Goal: Task Accomplishment & Management: Manage account settings

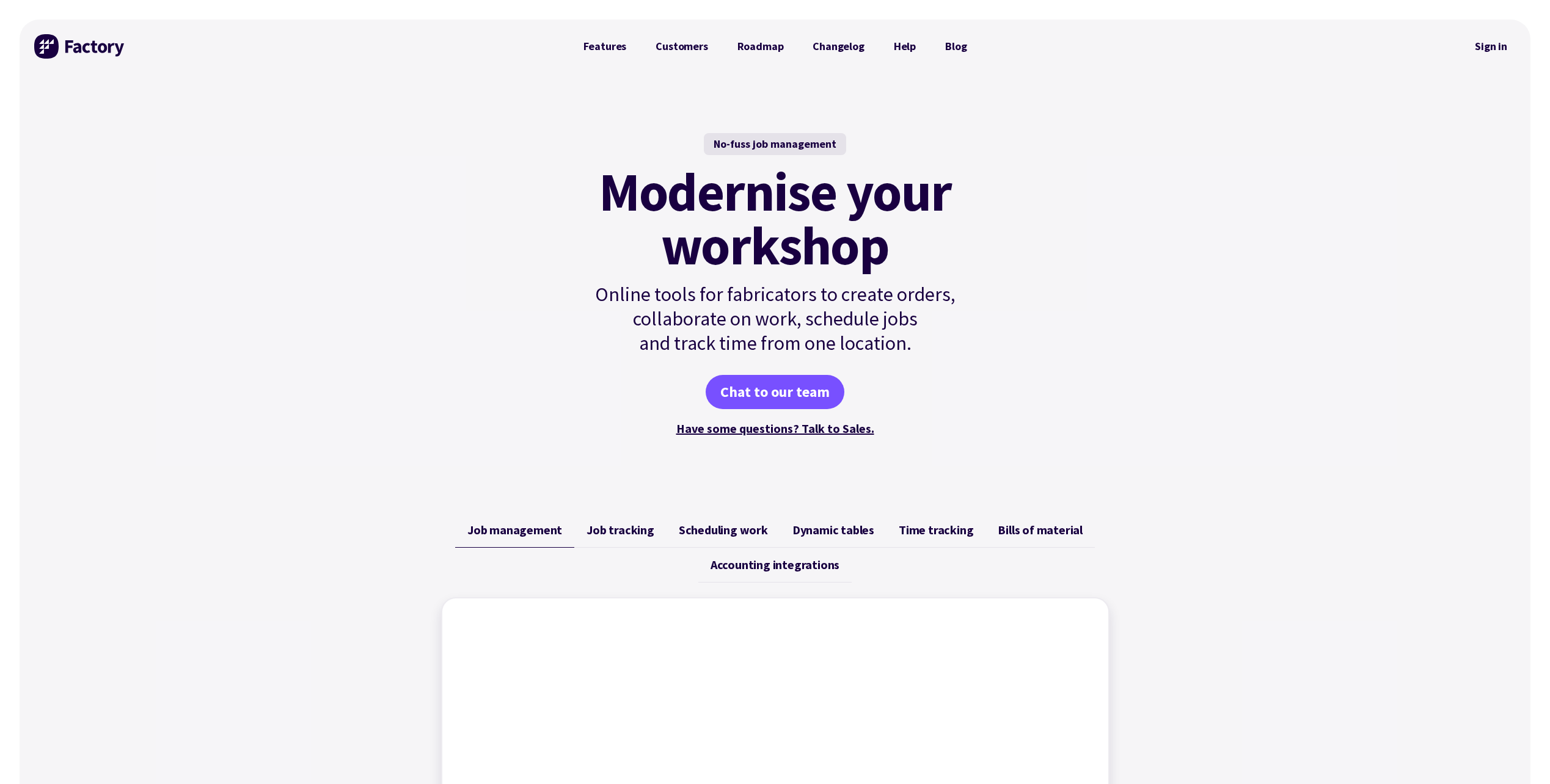
click at [79, 44] on img at bounding box center [80, 46] width 92 height 24
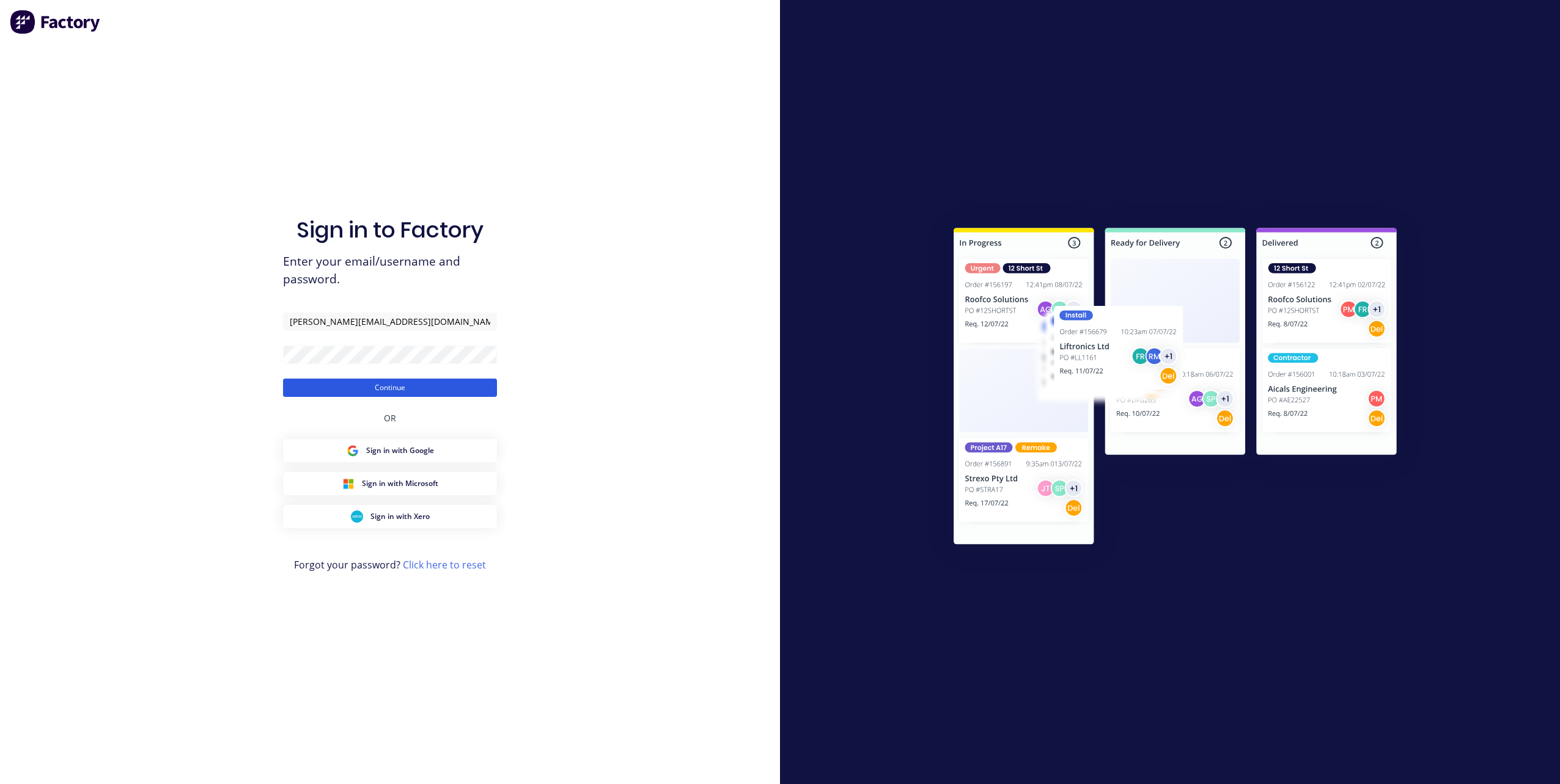
click at [371, 390] on button "Continue" at bounding box center [389, 387] width 214 height 19
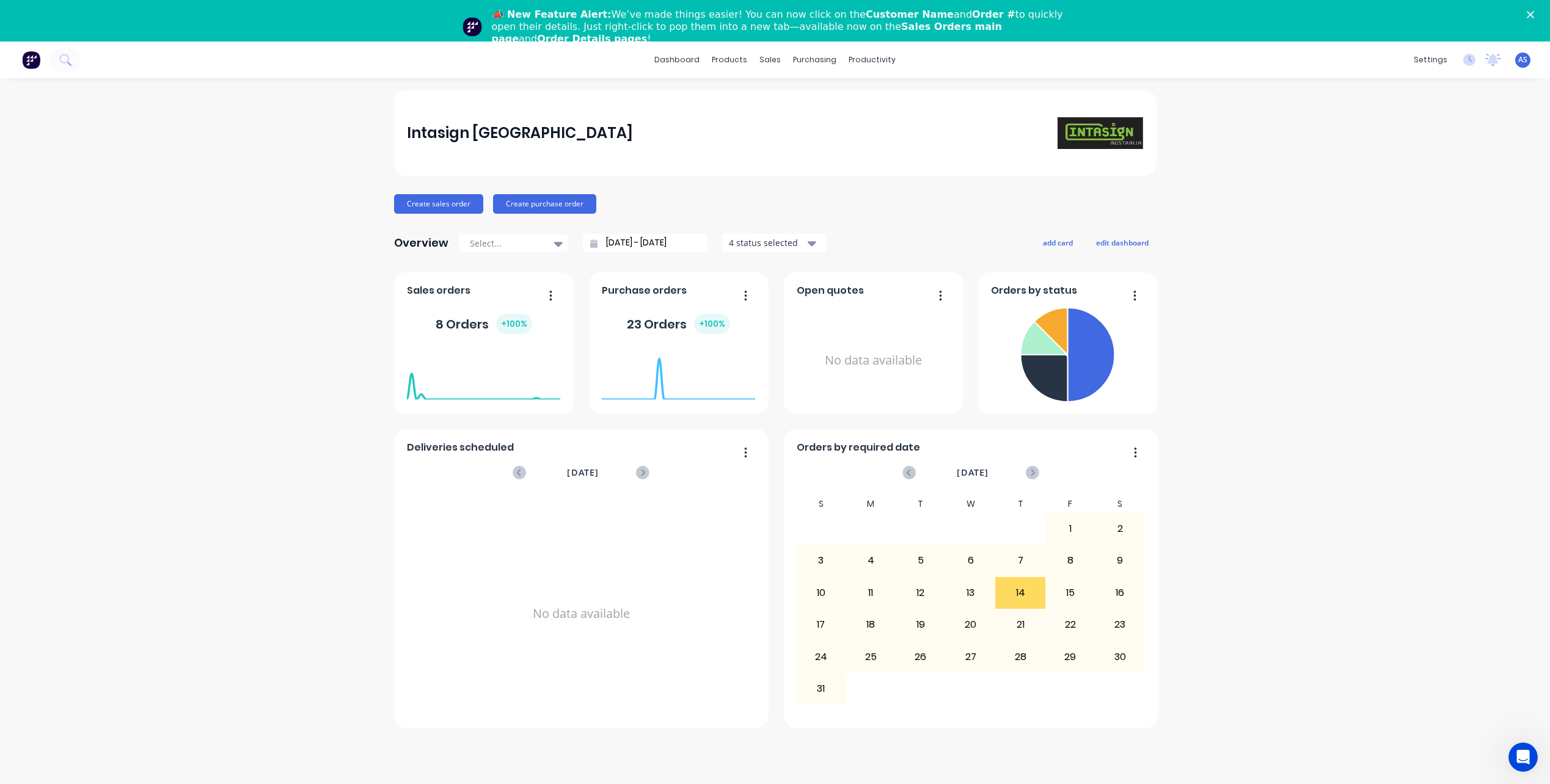
click at [1544, 25] on div "📣 New Feature Alert: We’ve made things easier! You can now click on the Custome…" at bounding box center [775, 26] width 1550 height 44
click at [1534, 14] on polygon "Close" at bounding box center [1531, 15] width 8 height 8
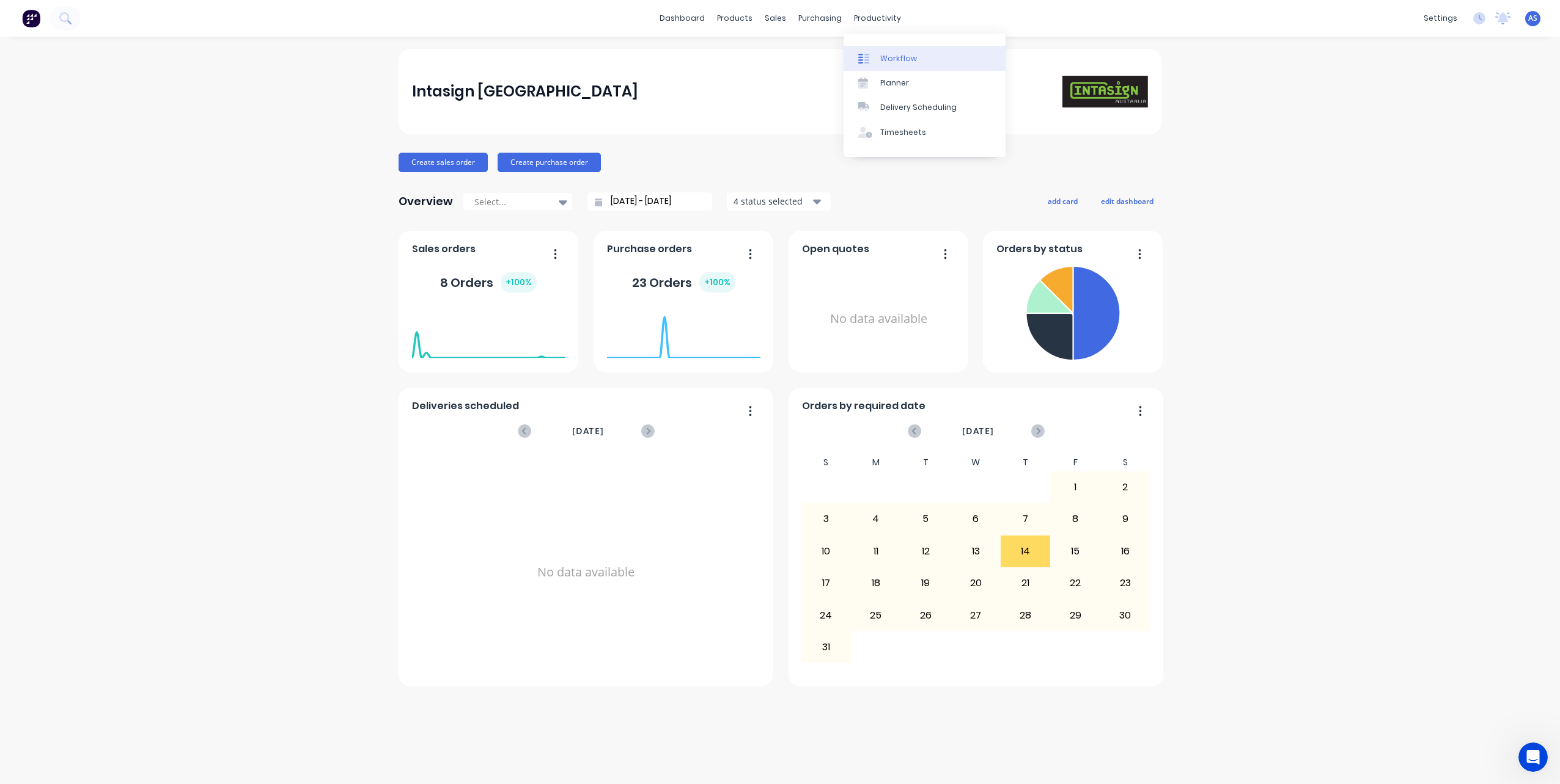
click at [879, 55] on link "Workflow" at bounding box center [925, 58] width 162 height 24
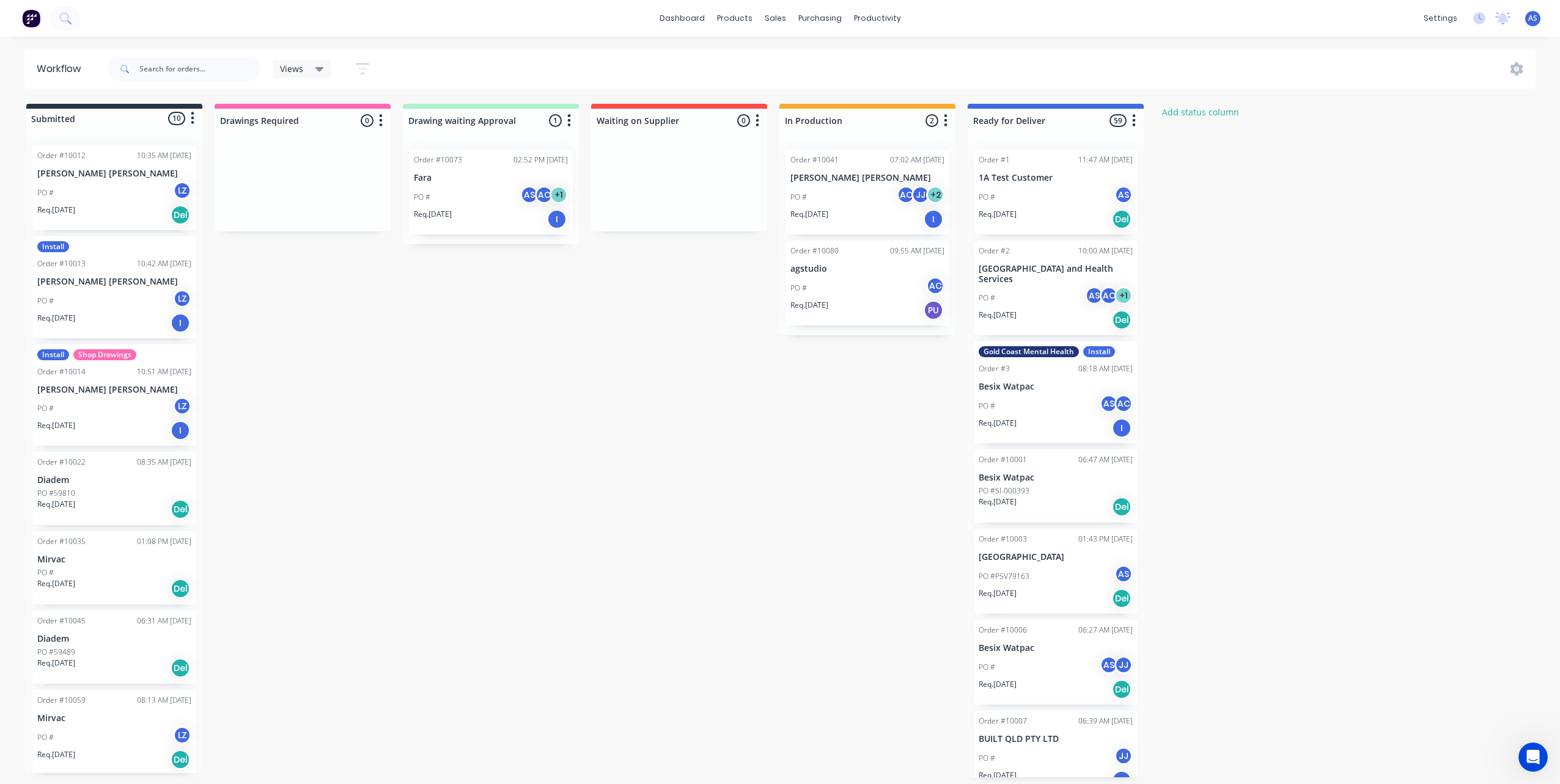
click at [461, 194] on div "PO # AS AC + 1" at bounding box center [491, 197] width 154 height 23
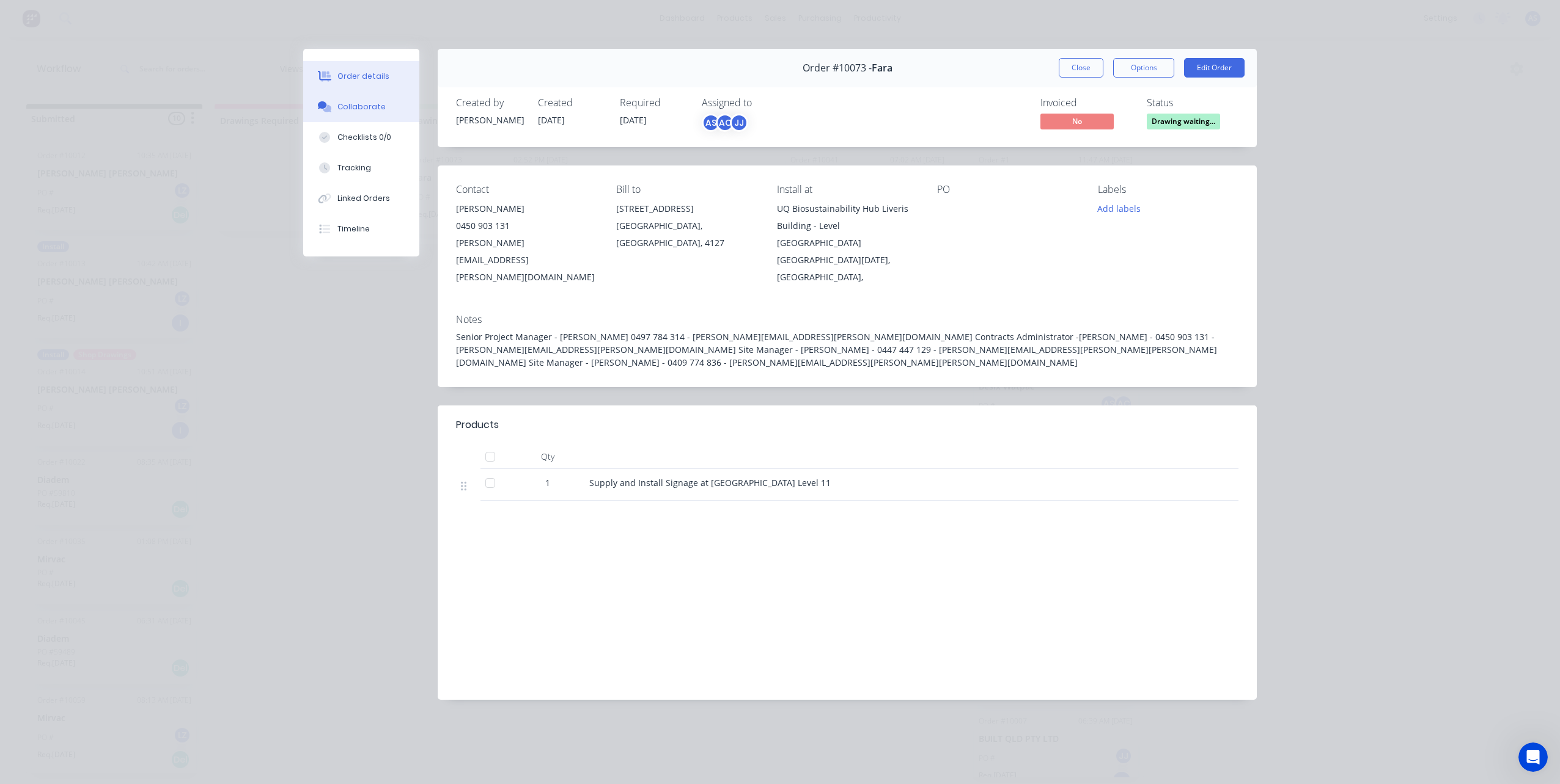
click at [365, 107] on div "Collaborate" at bounding box center [361, 106] width 48 height 11
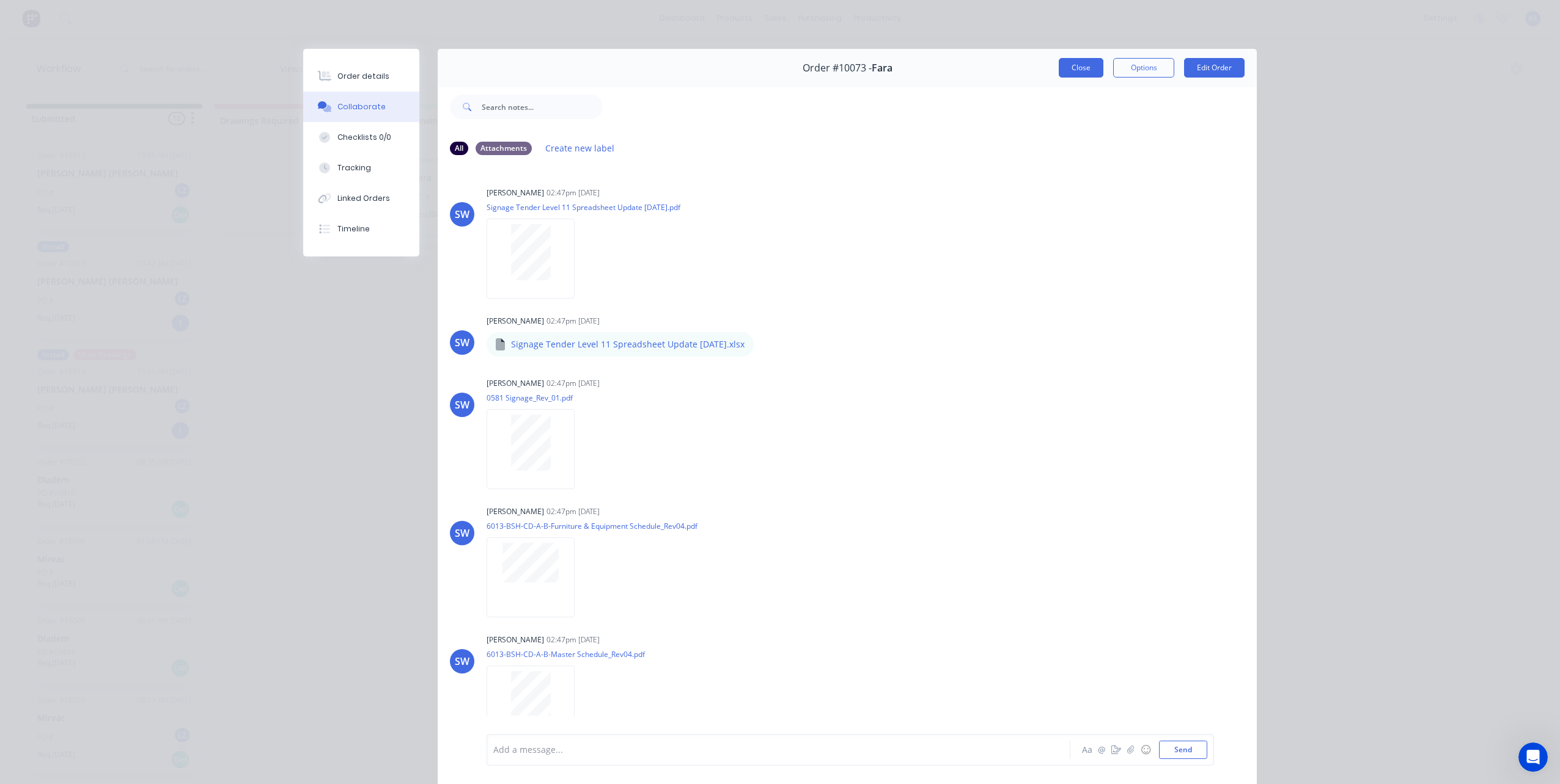
click at [1077, 68] on button "Close" at bounding box center [1081, 68] width 45 height 20
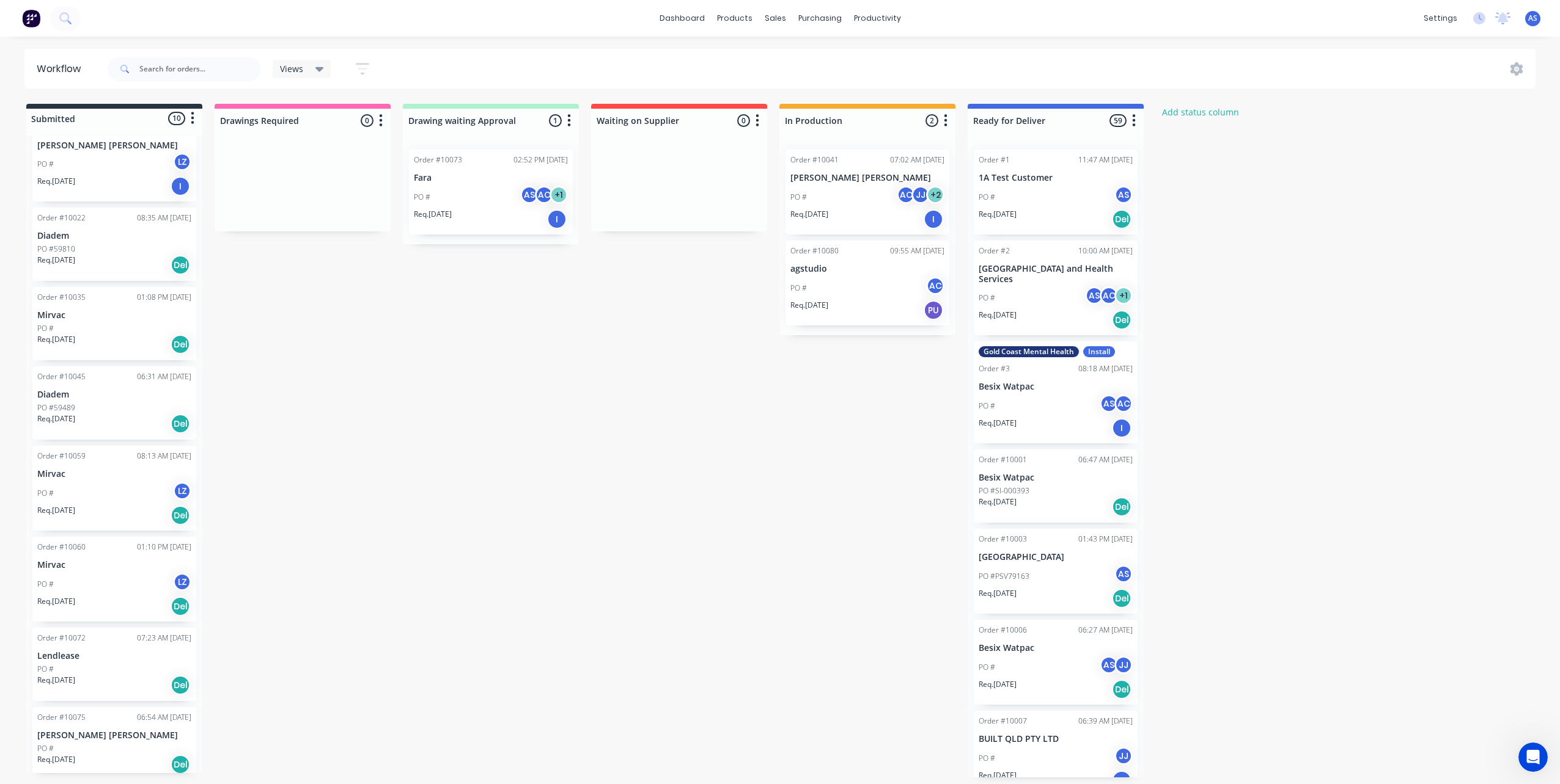
scroll to position [261, 0]
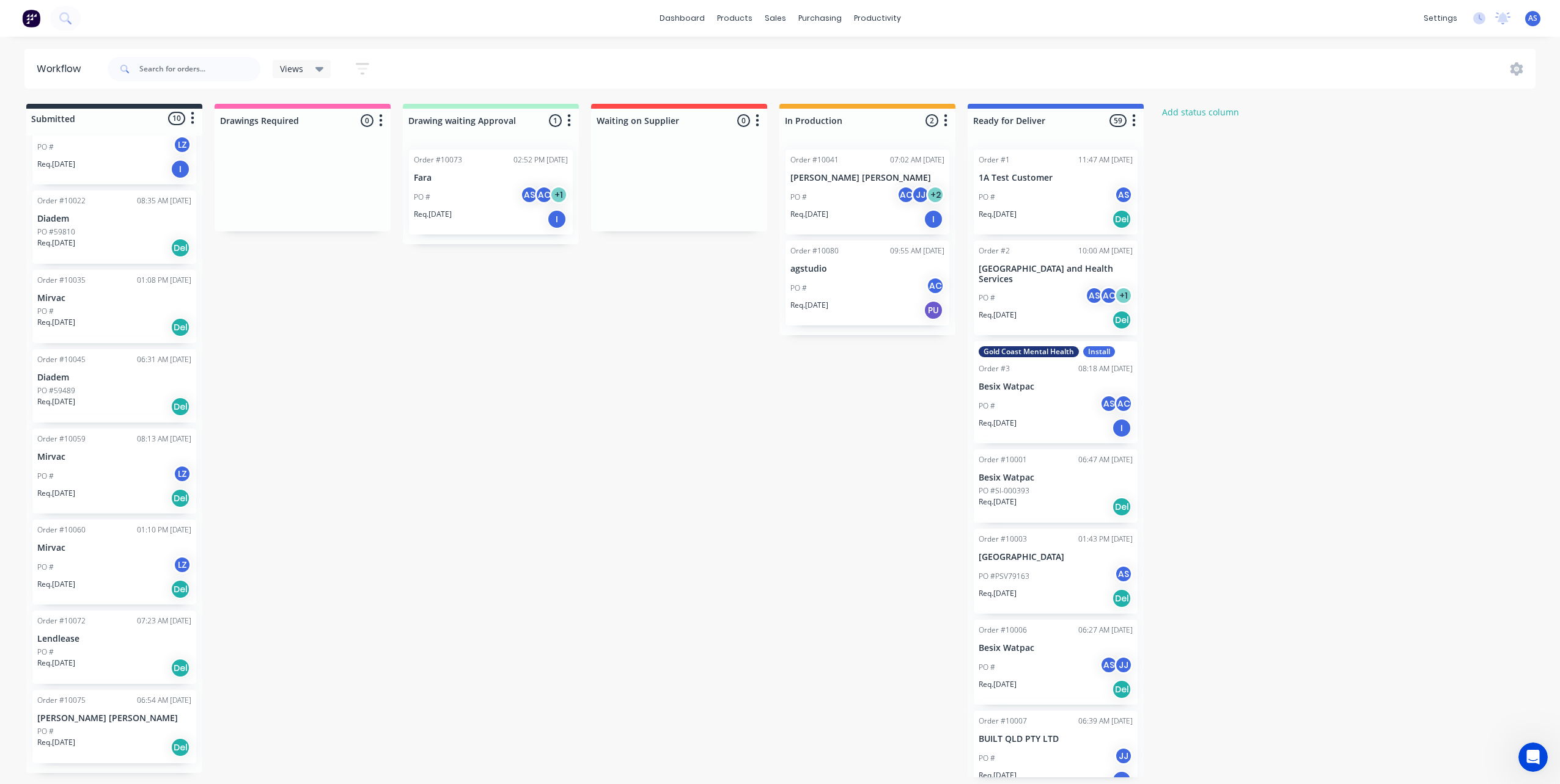
click at [99, 730] on div "PO #" at bounding box center [114, 731] width 154 height 11
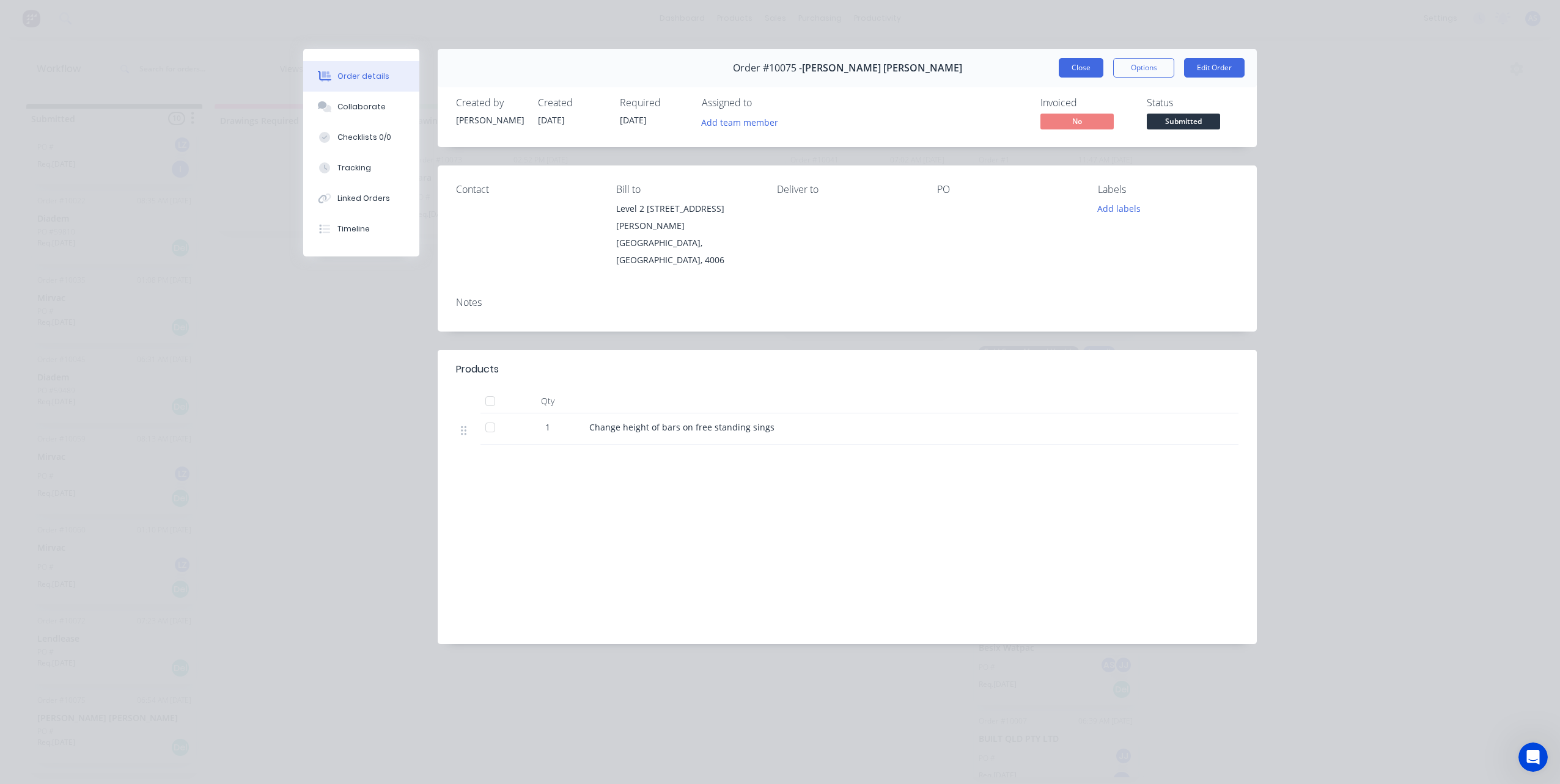
click at [1060, 68] on button "Close" at bounding box center [1081, 68] width 45 height 20
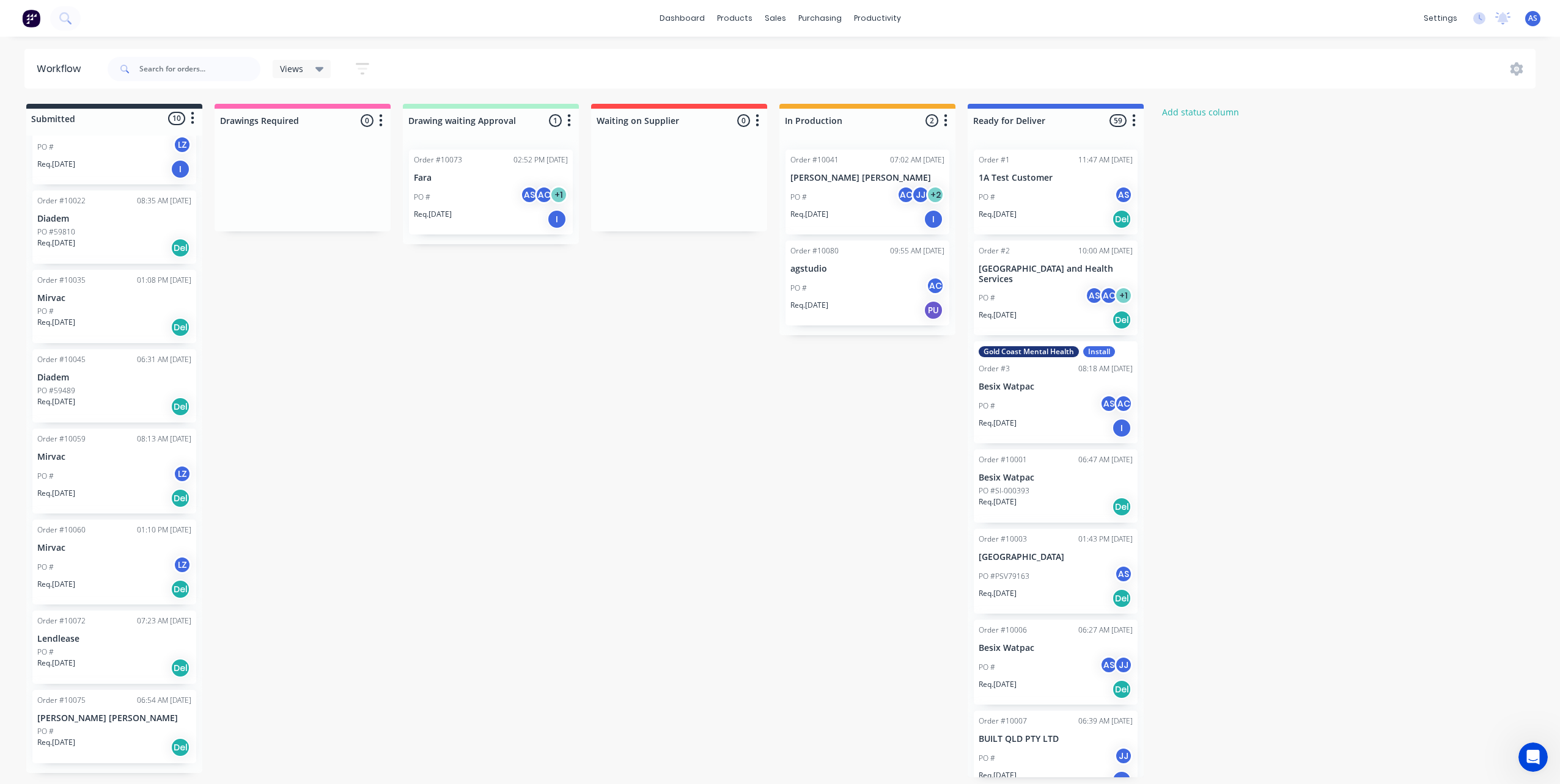
click at [79, 642] on p "Lendlease" at bounding box center [114, 639] width 154 height 11
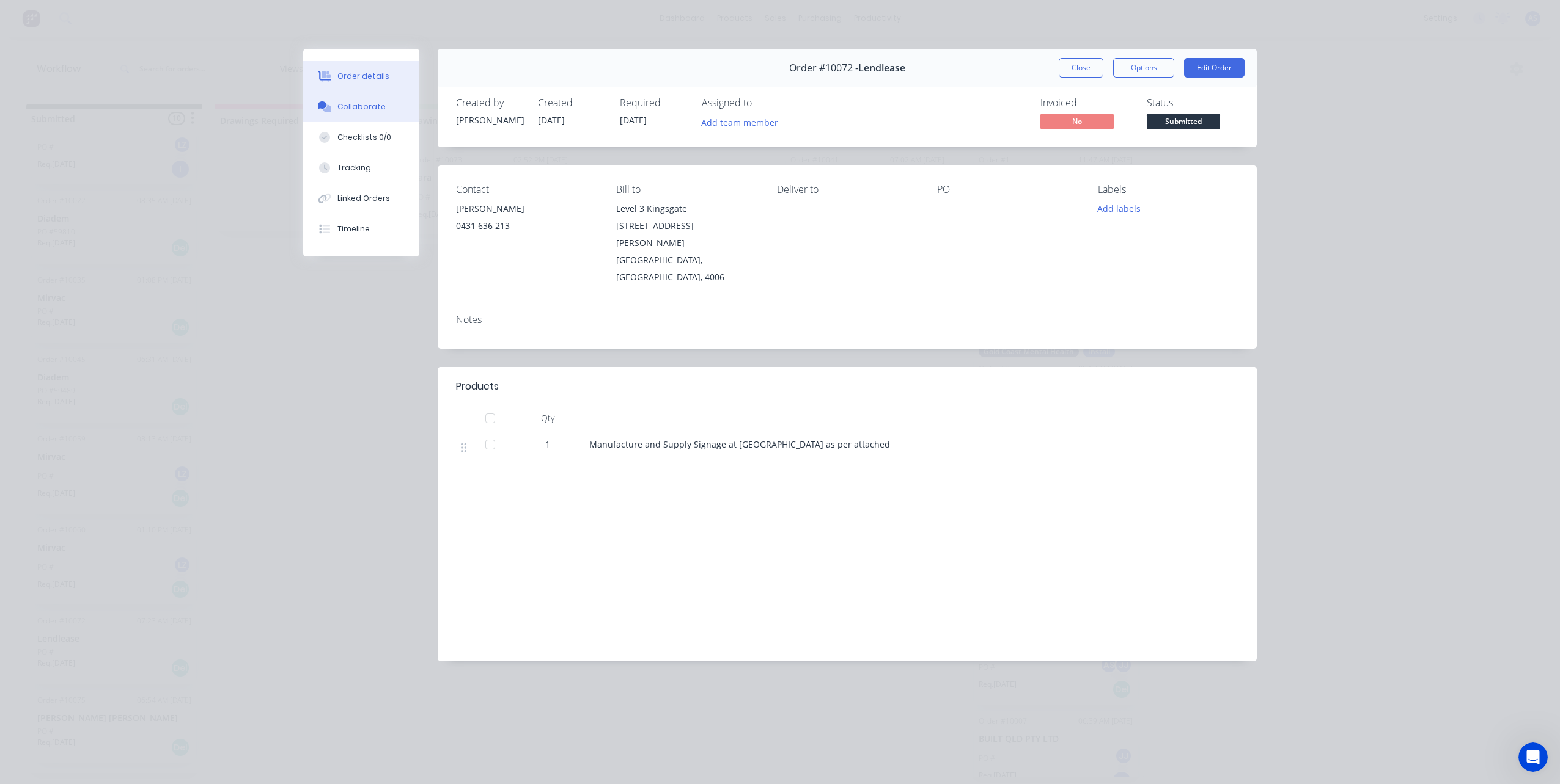
click at [364, 103] on div "Collaborate" at bounding box center [361, 106] width 48 height 11
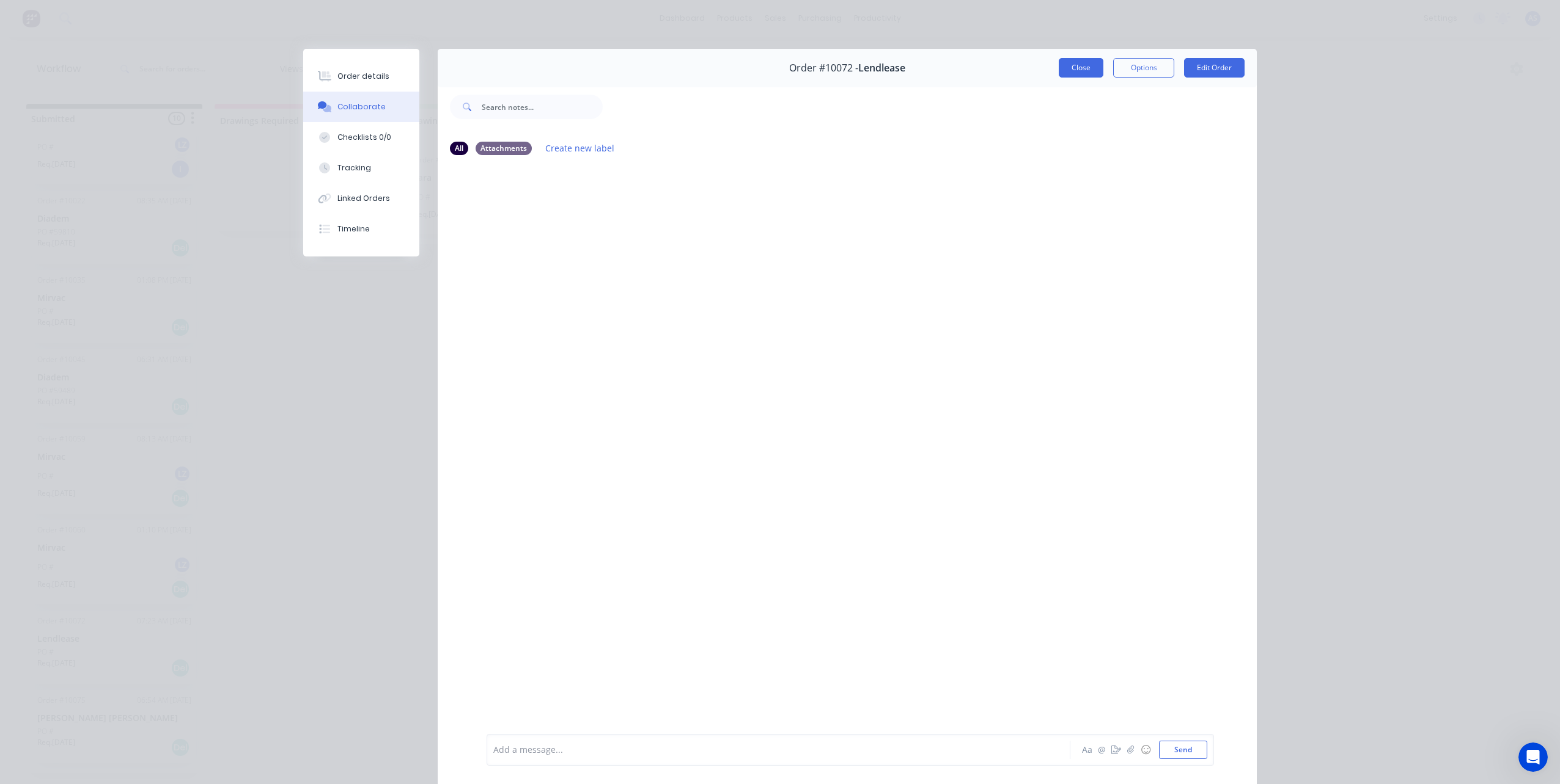
click at [1070, 64] on button "Close" at bounding box center [1081, 68] width 45 height 20
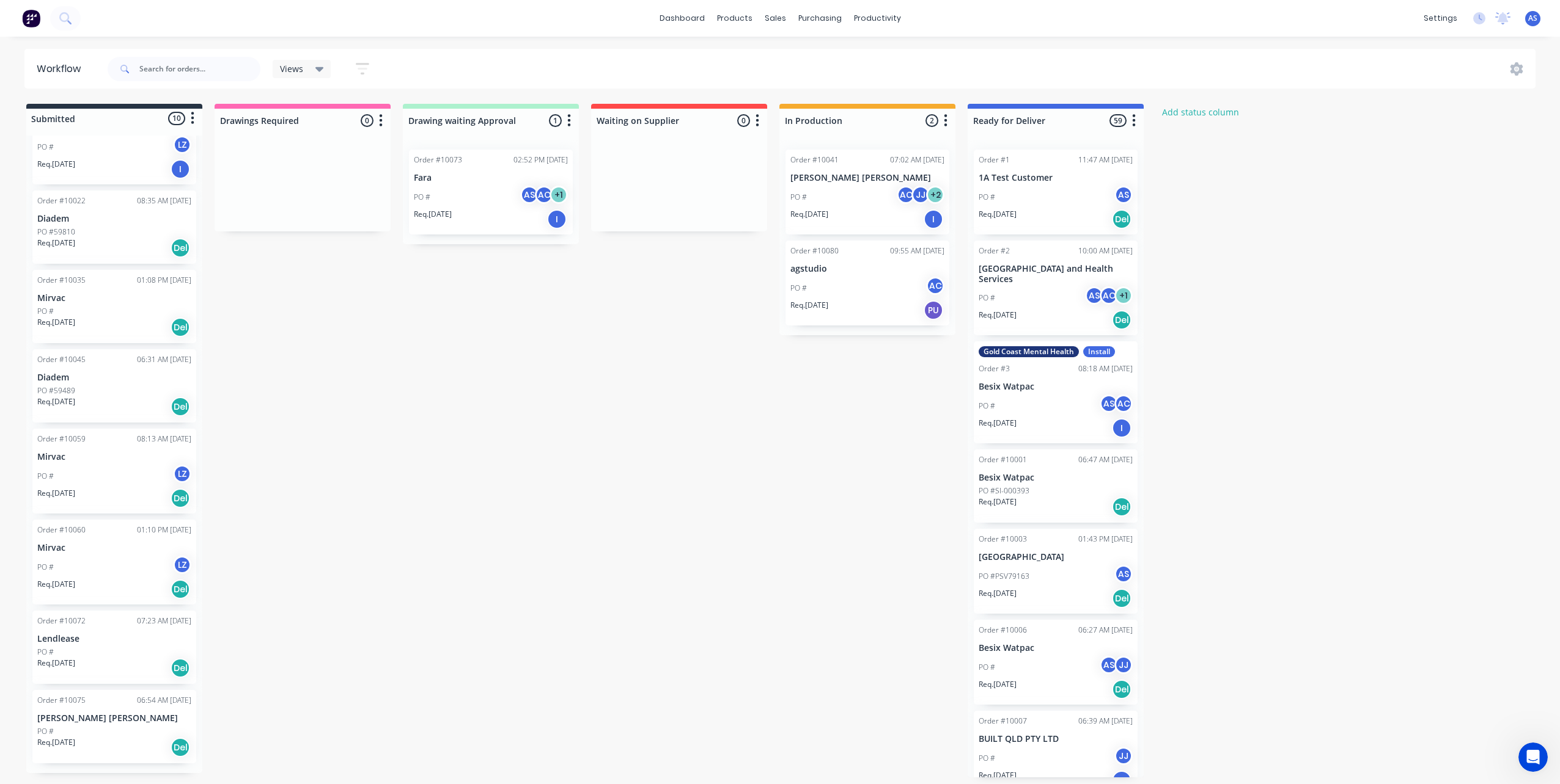
click at [85, 559] on div "PO # LZ" at bounding box center [114, 568] width 154 height 23
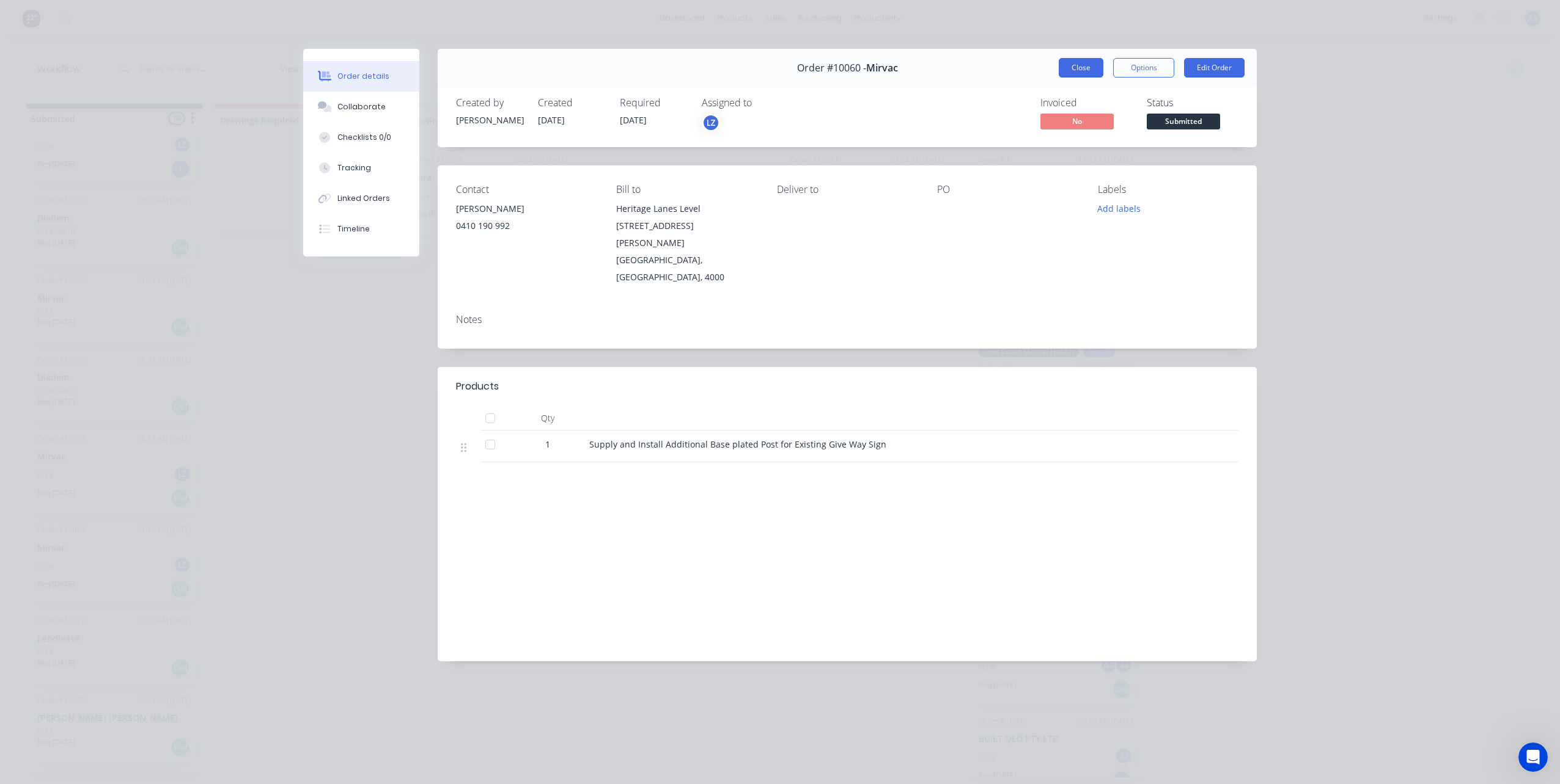
click at [1078, 70] on button "Close" at bounding box center [1081, 68] width 45 height 20
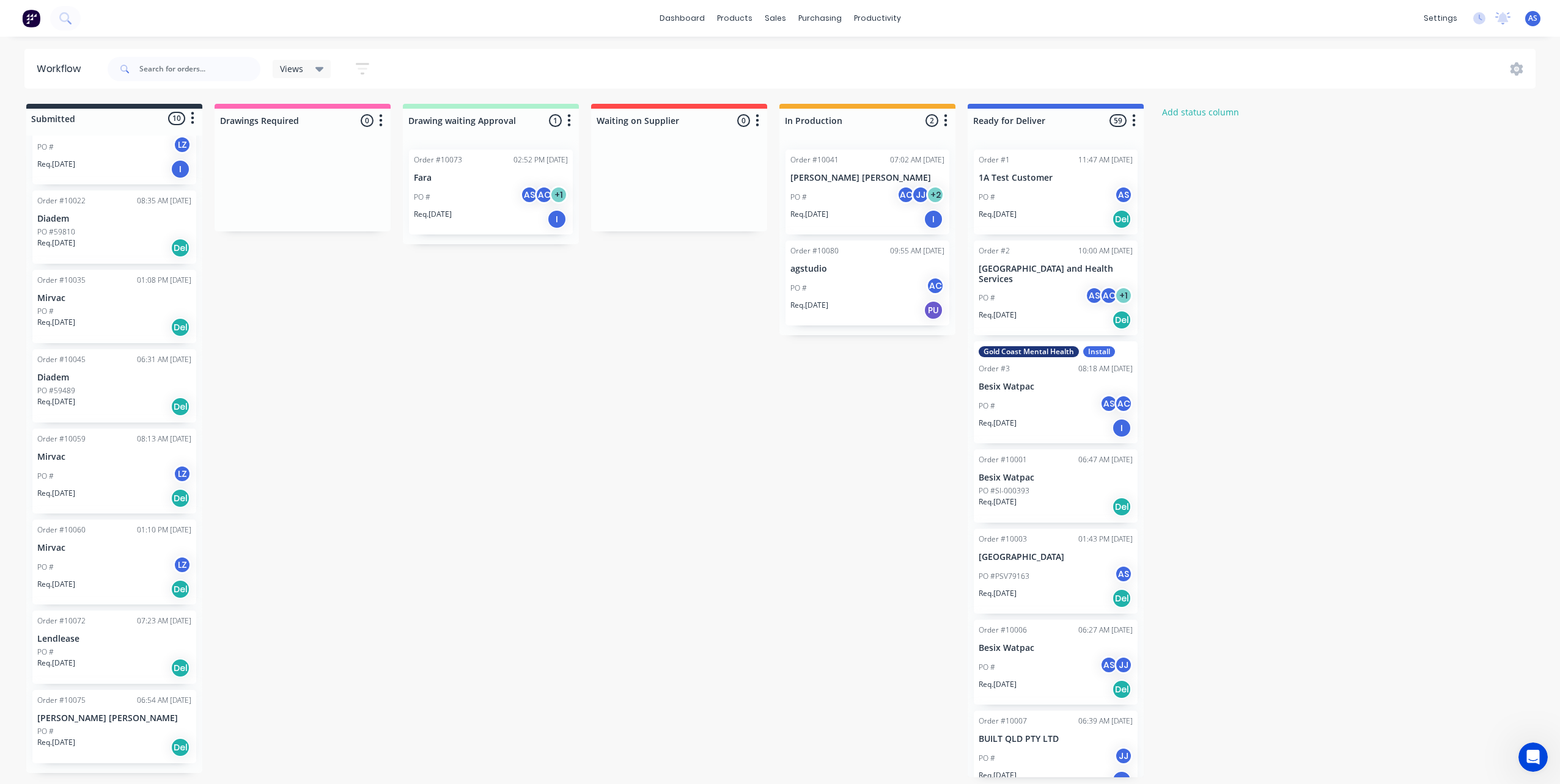
click at [98, 470] on div "PO # LZ" at bounding box center [114, 477] width 154 height 23
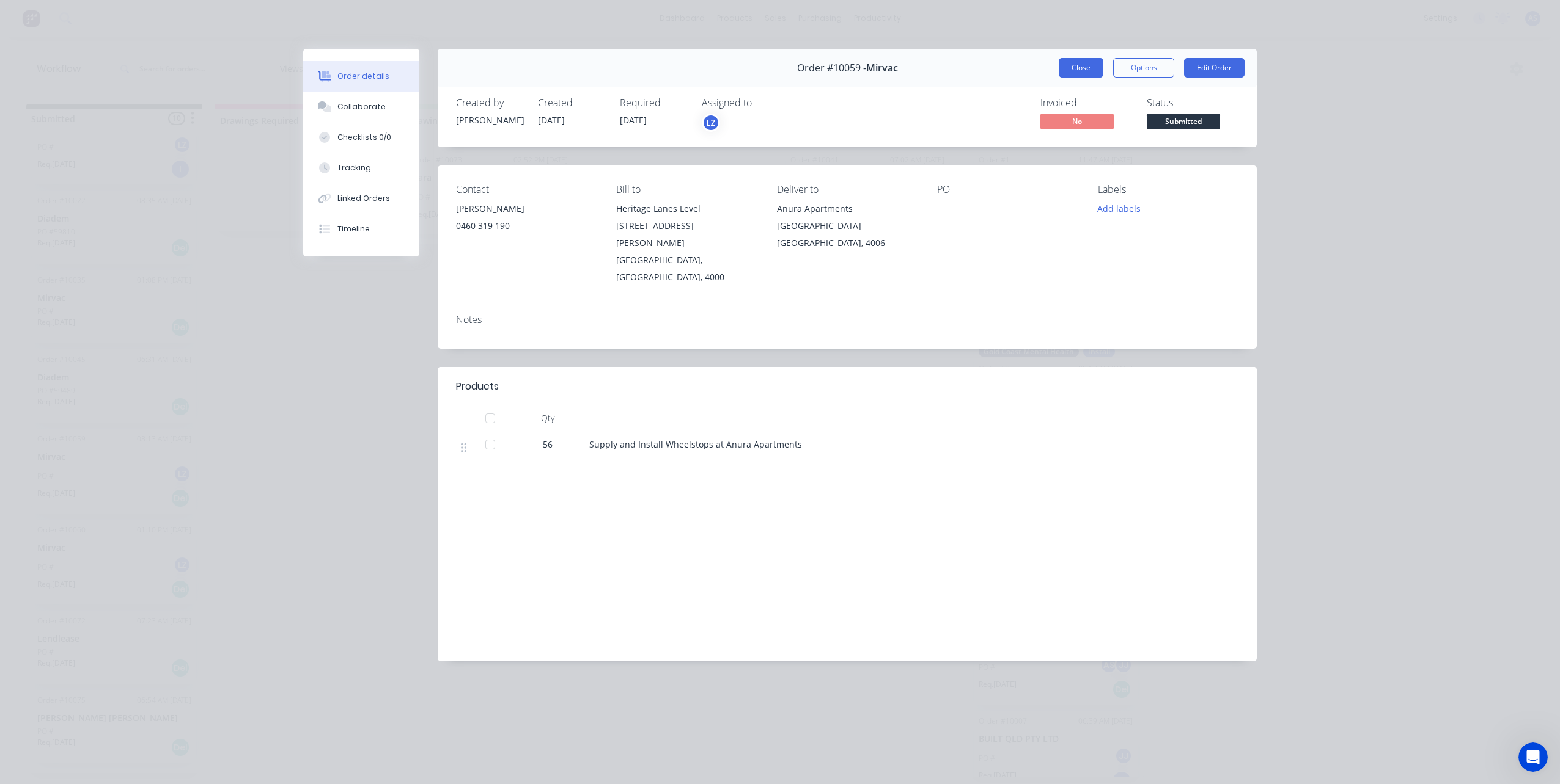
click at [1084, 73] on button "Close" at bounding box center [1081, 68] width 45 height 20
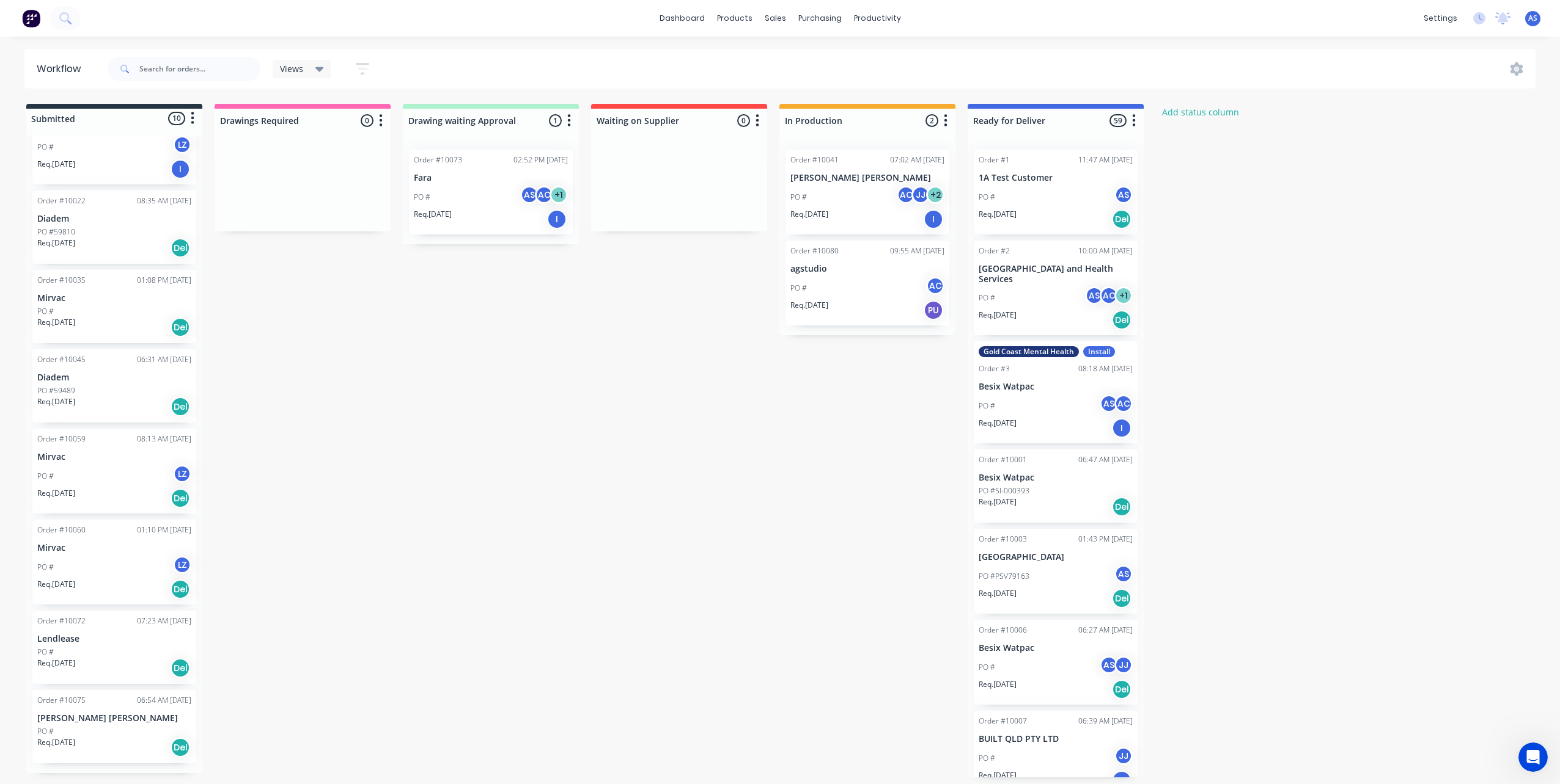
click at [90, 476] on div "PO # LZ" at bounding box center [114, 477] width 154 height 23
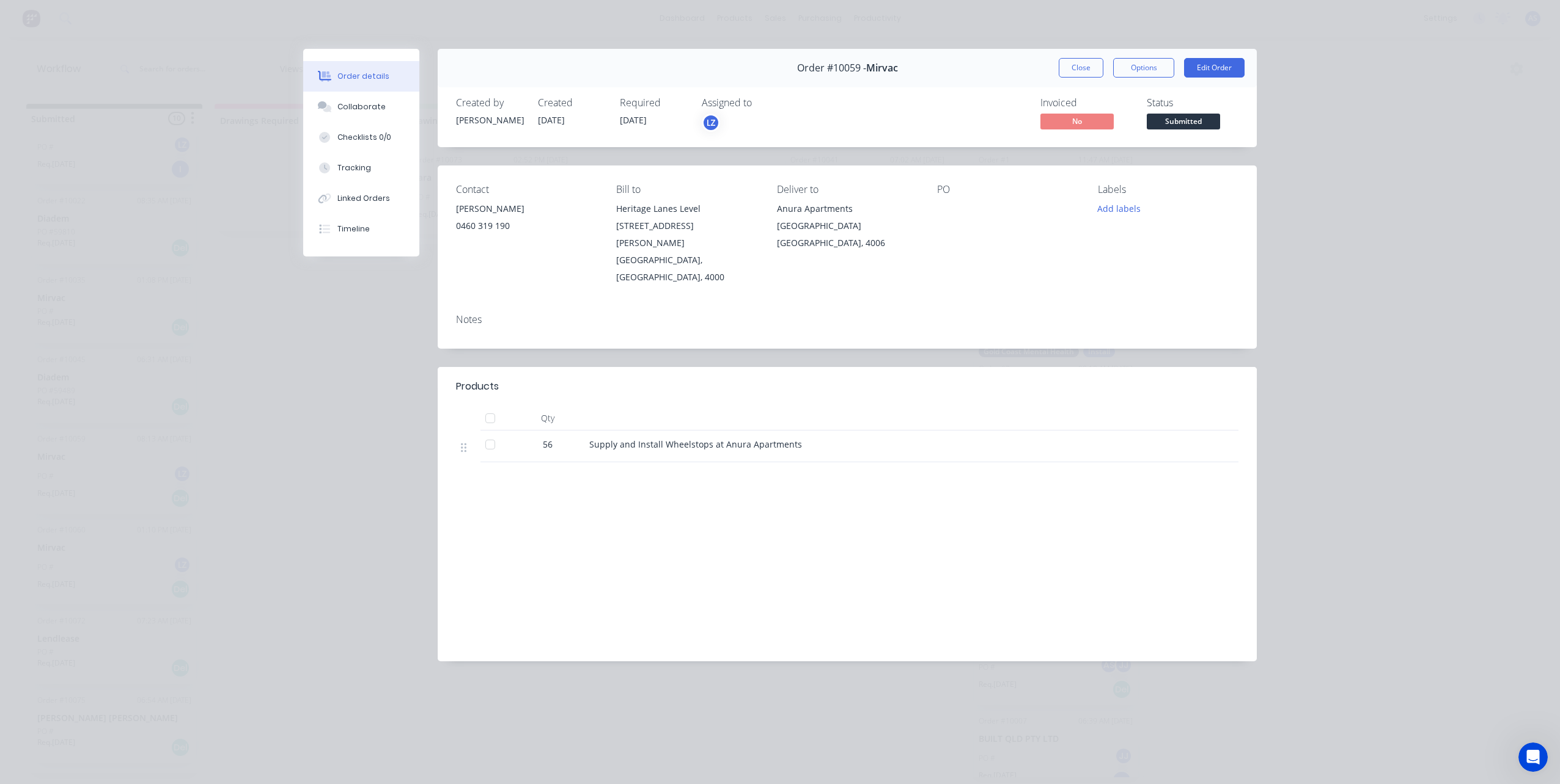
drag, startPoint x: 1071, startPoint y: 65, endPoint x: 1070, endPoint y: 73, distance: 8.1
click at [1074, 66] on button "Close" at bounding box center [1081, 68] width 45 height 20
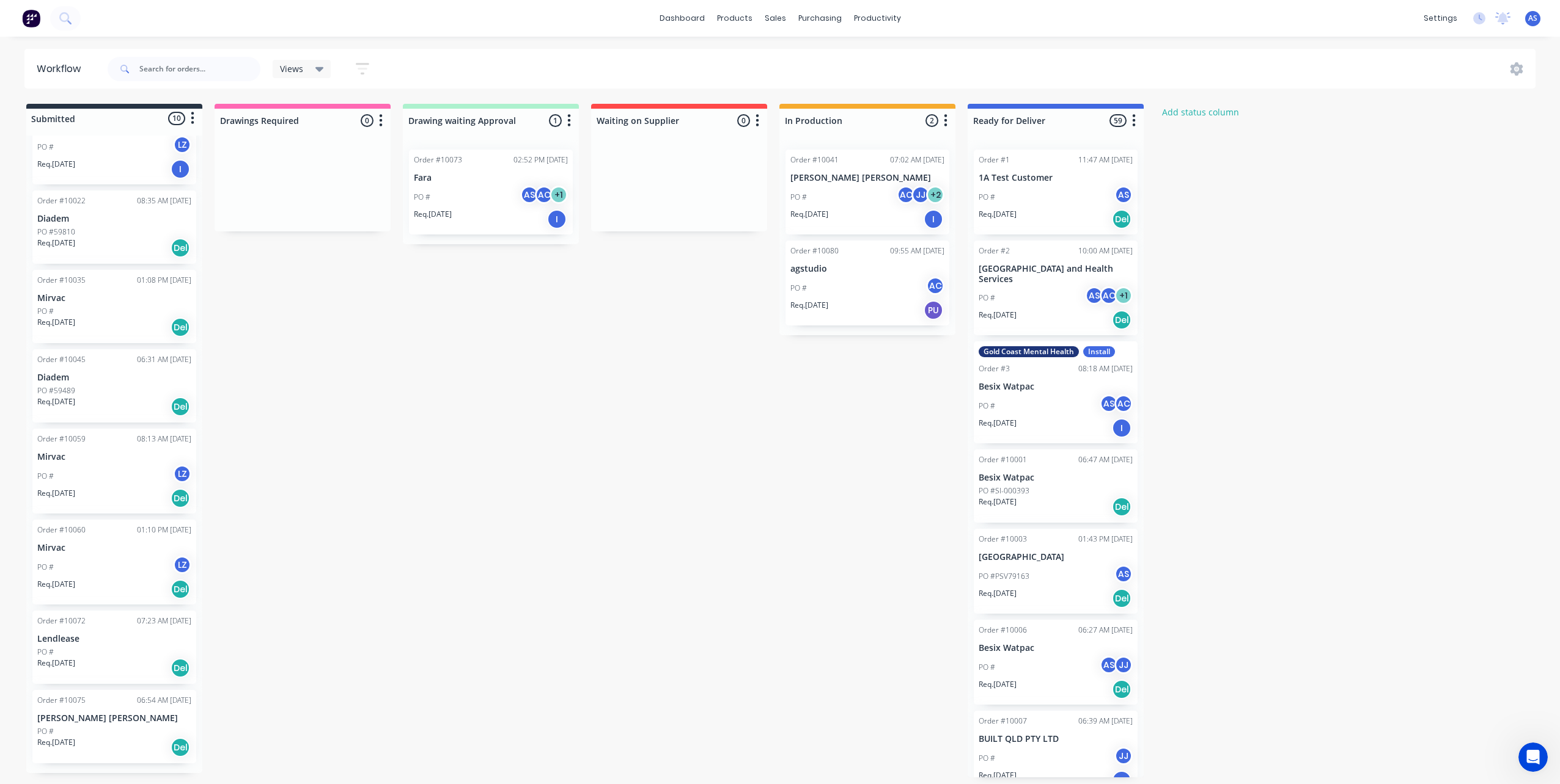
click at [75, 579] on p "Req. [DATE]" at bounding box center [56, 584] width 38 height 11
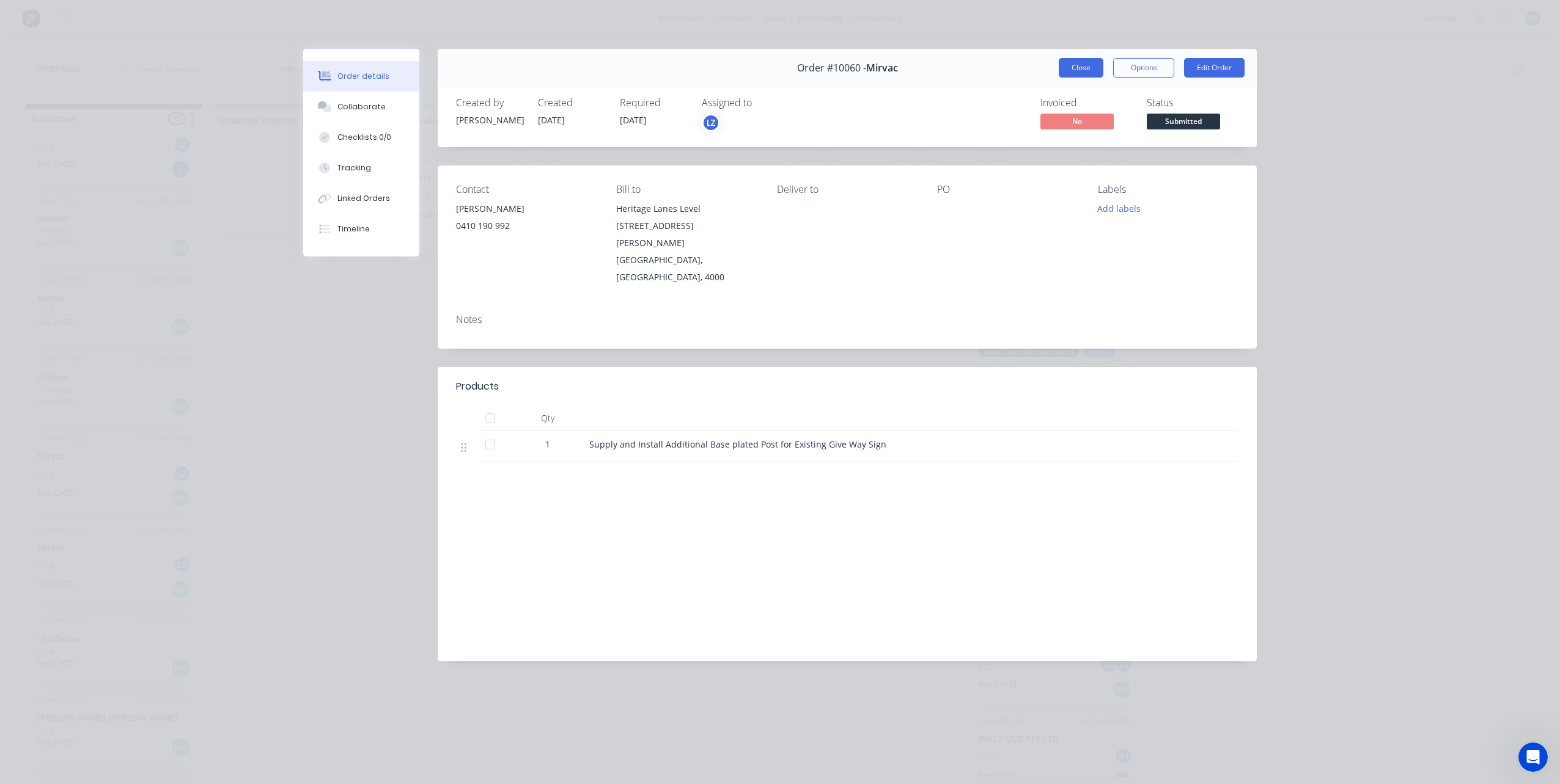
click at [1084, 66] on button "Close" at bounding box center [1081, 68] width 45 height 20
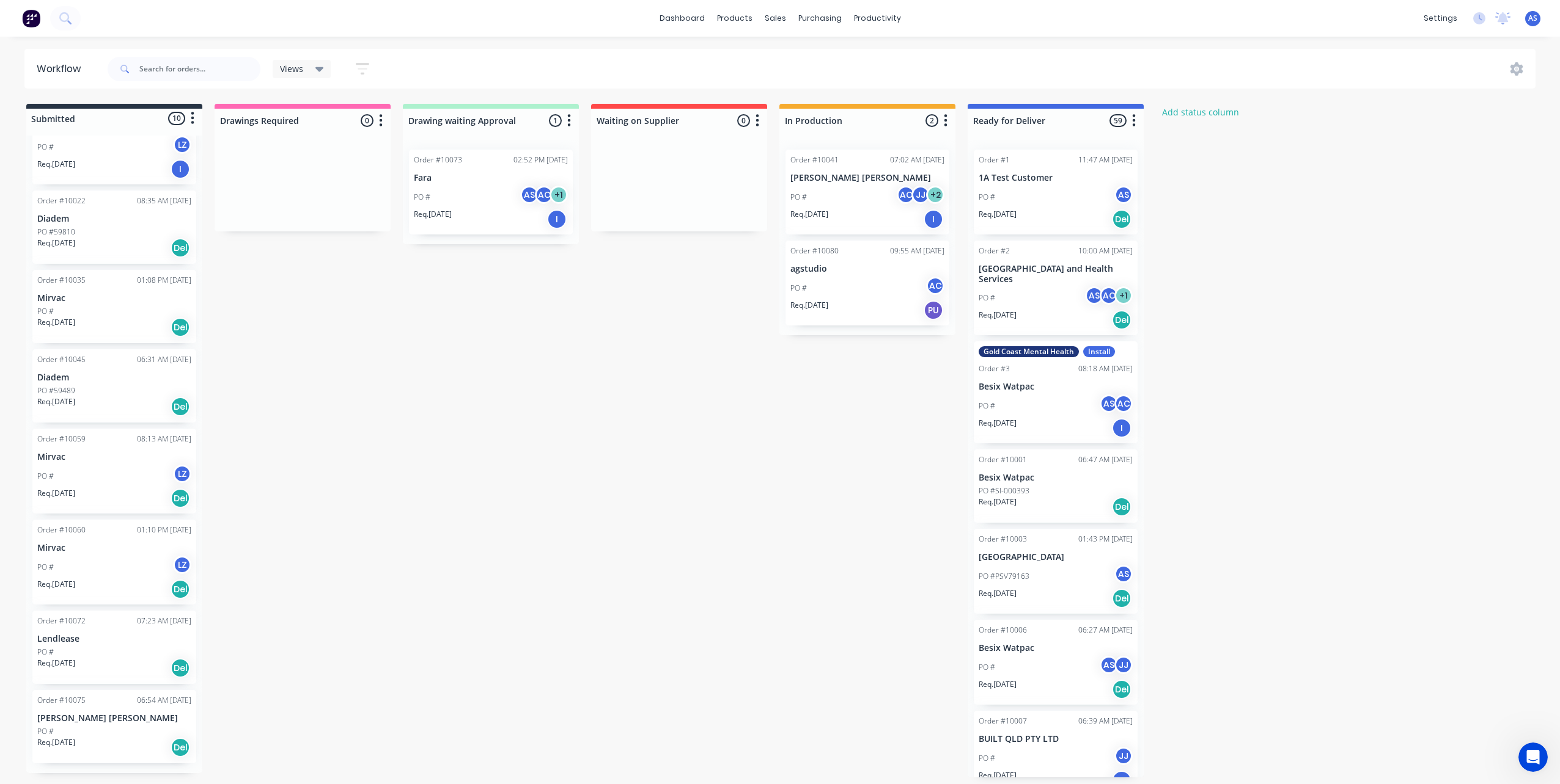
click at [117, 393] on div "PO #59489" at bounding box center [114, 390] width 154 height 11
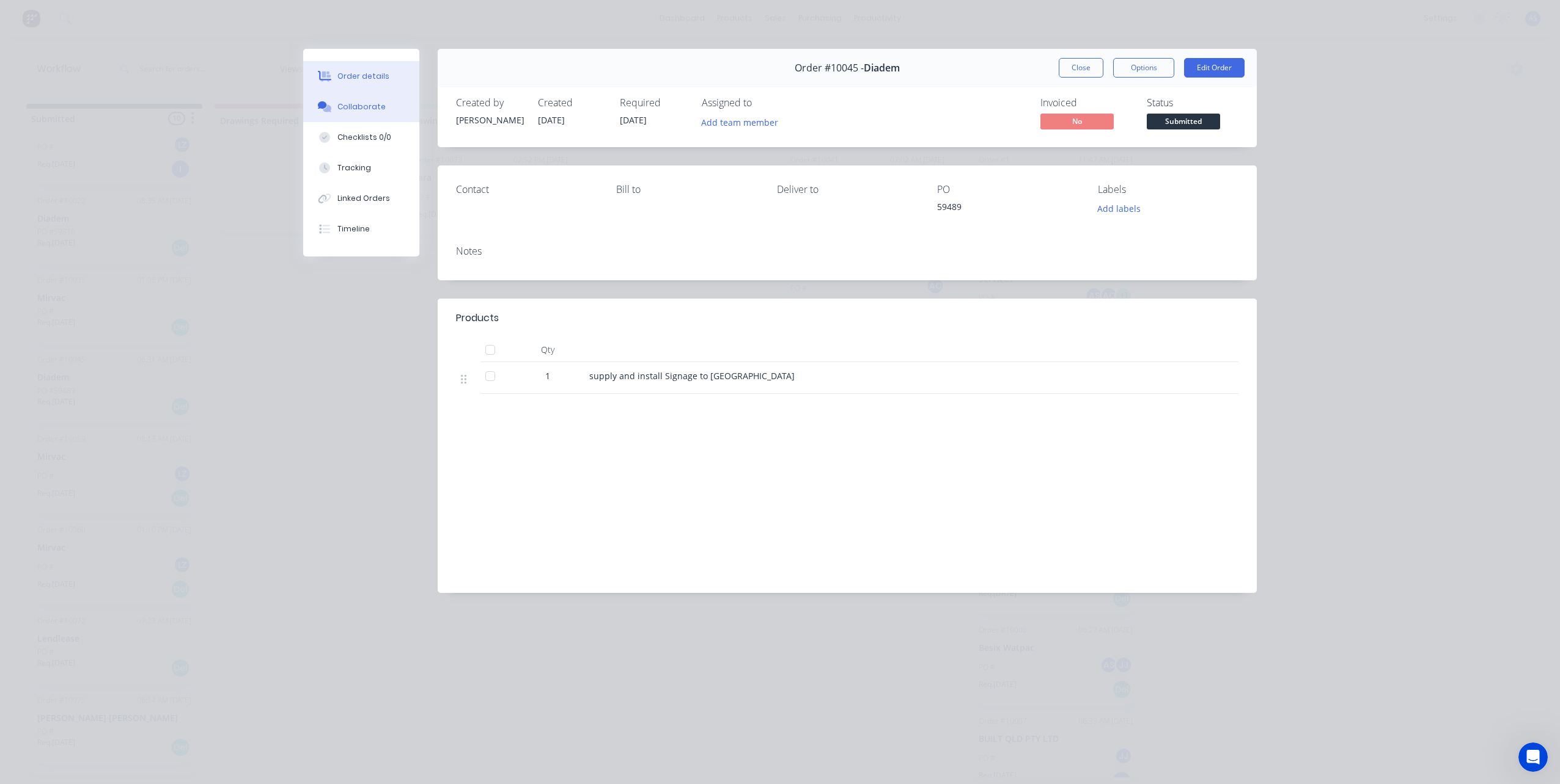
click at [361, 108] on div "Collaborate" at bounding box center [361, 106] width 48 height 11
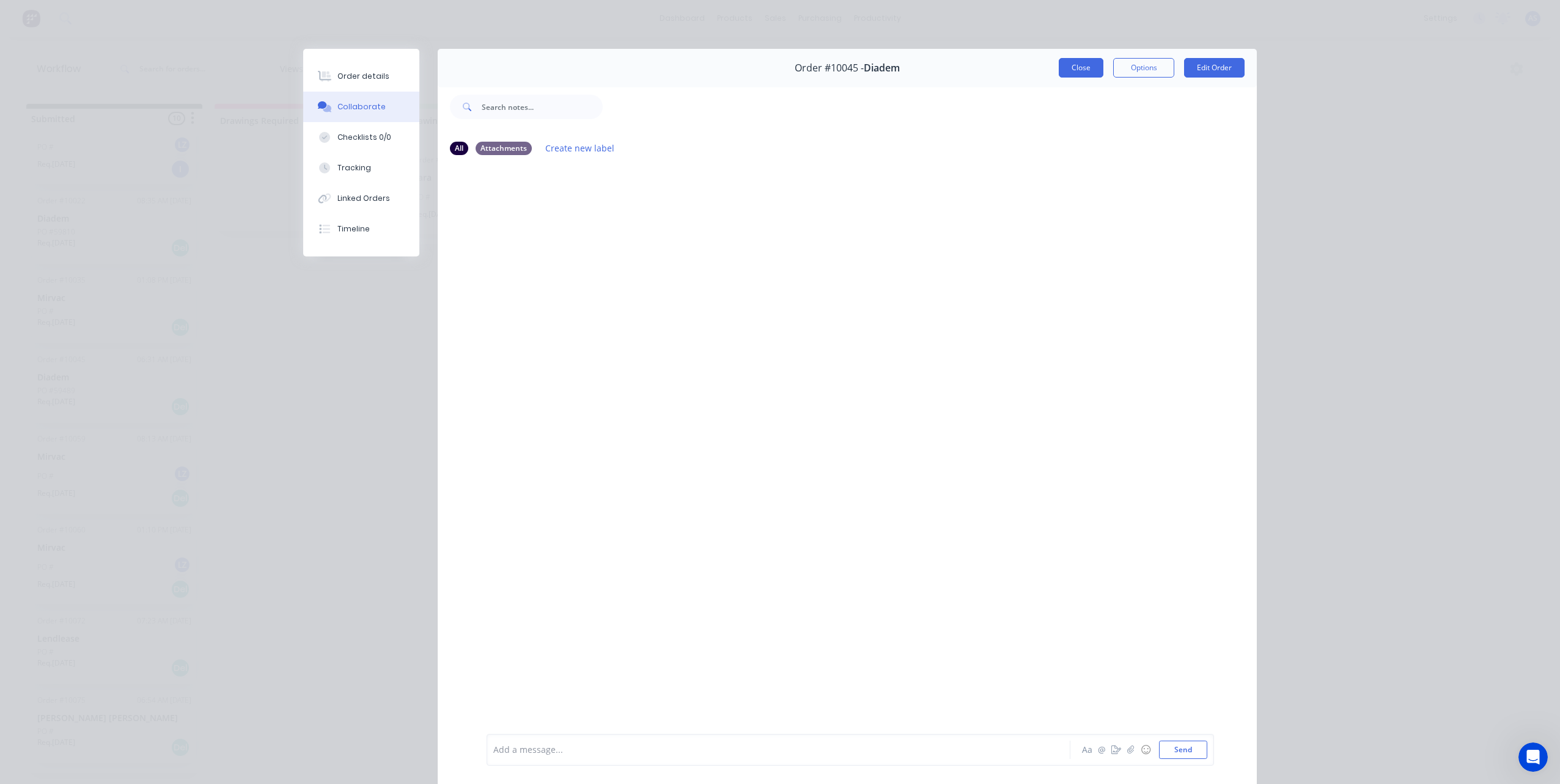
click at [1079, 70] on button "Close" at bounding box center [1081, 68] width 45 height 20
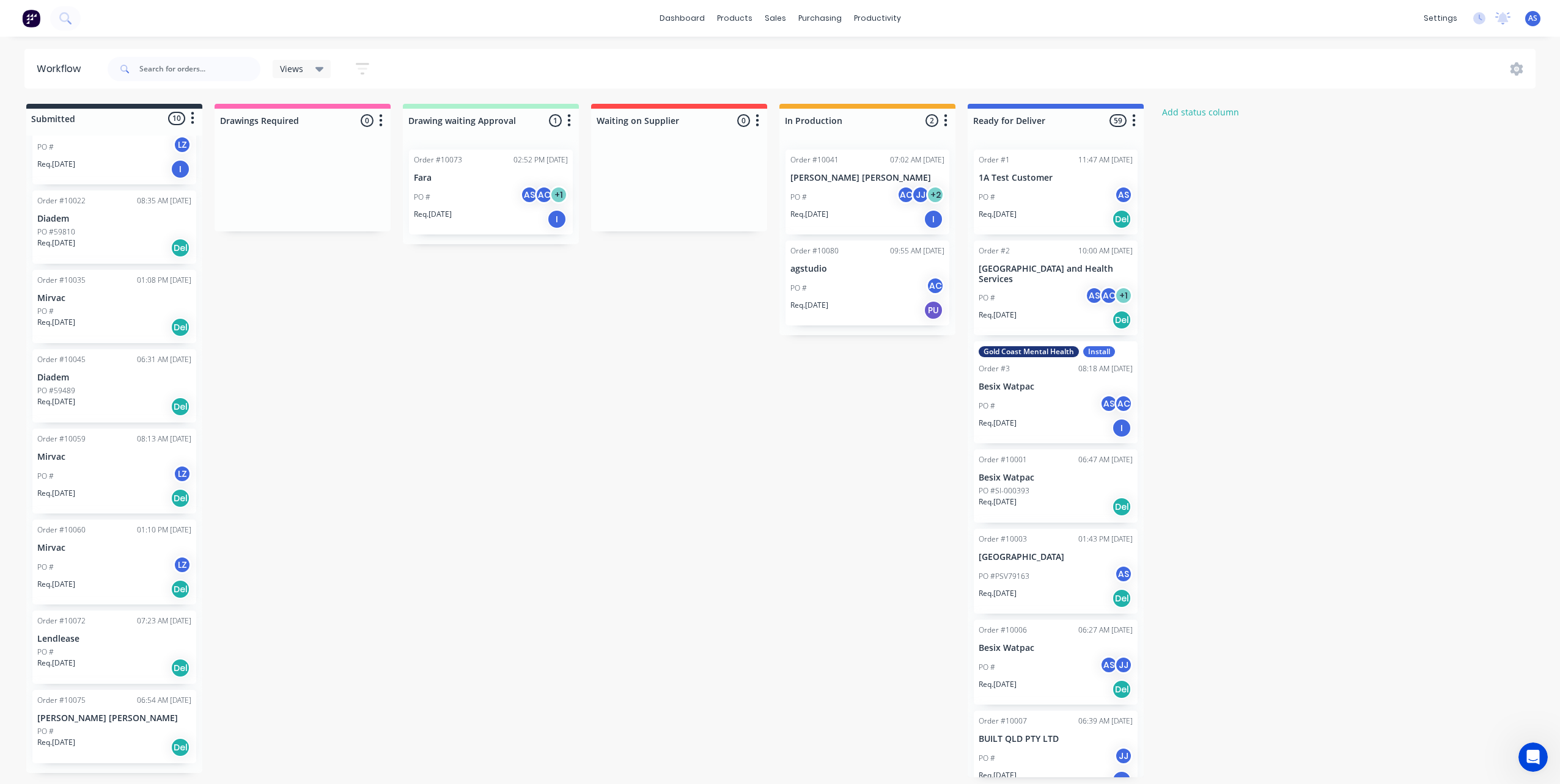
click at [76, 307] on div "PO #" at bounding box center [114, 311] width 154 height 11
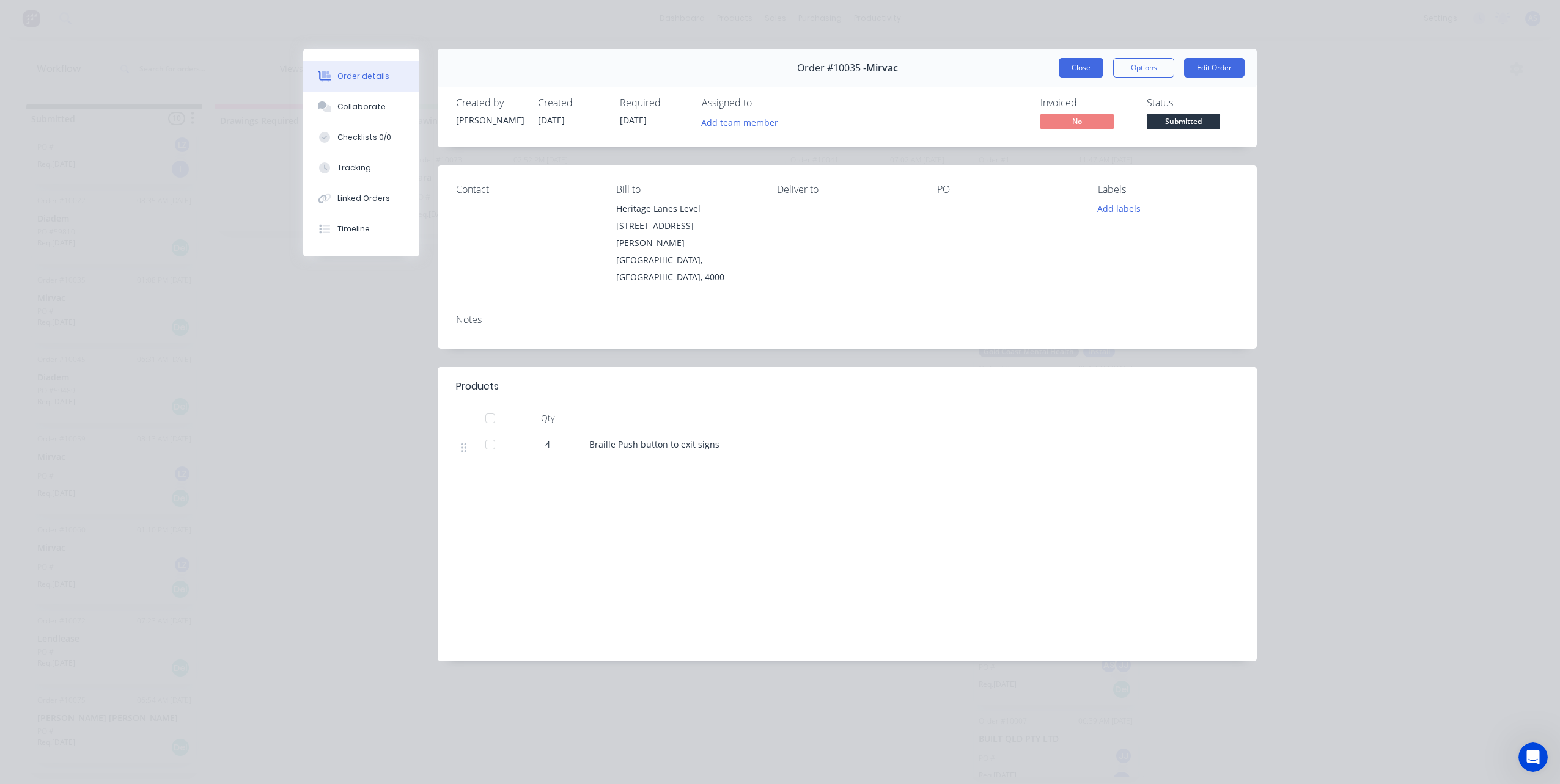
click at [1083, 71] on button "Close" at bounding box center [1081, 68] width 45 height 20
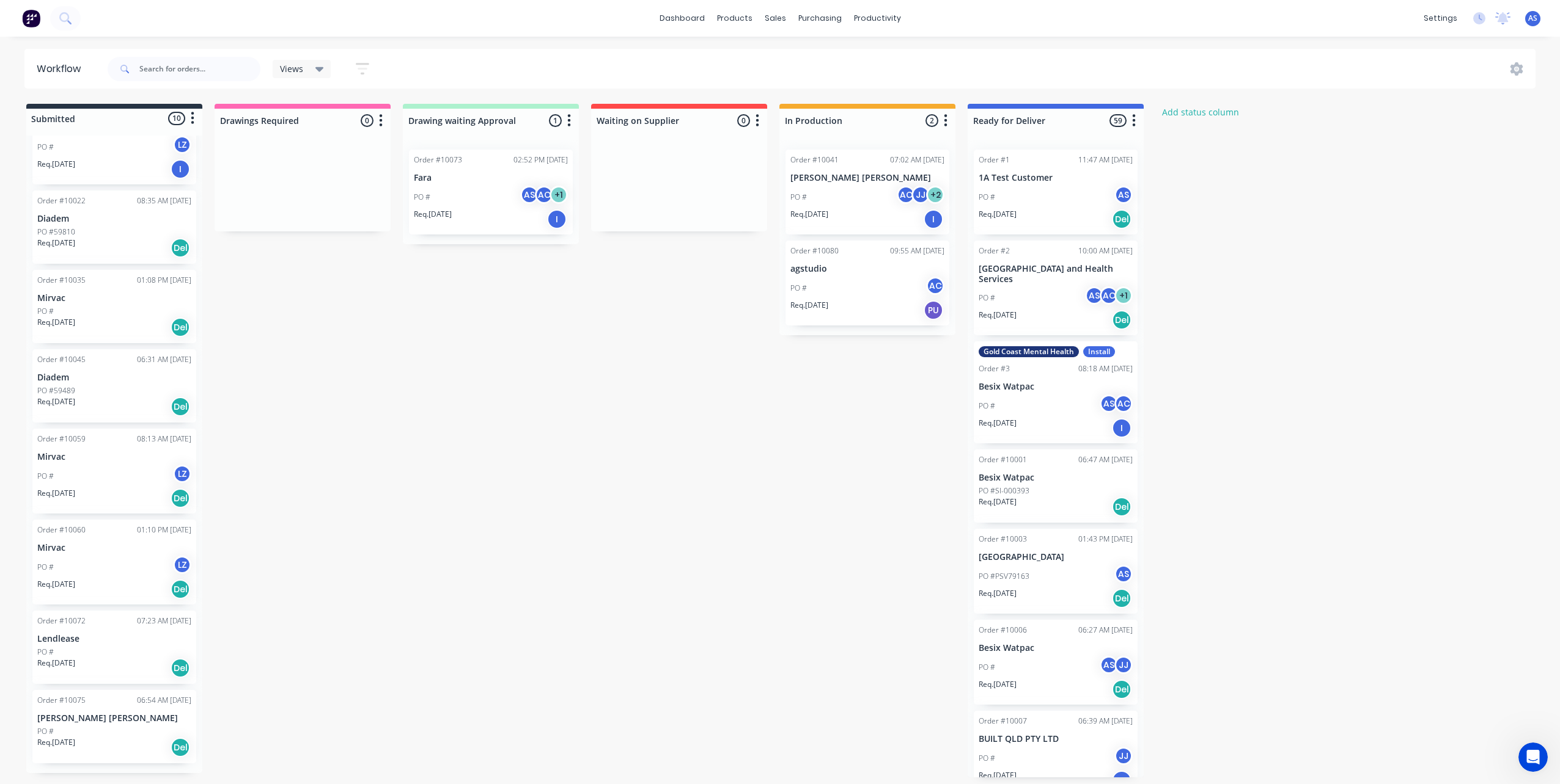
click at [94, 240] on div "Req. [DATE] Del" at bounding box center [114, 248] width 154 height 20
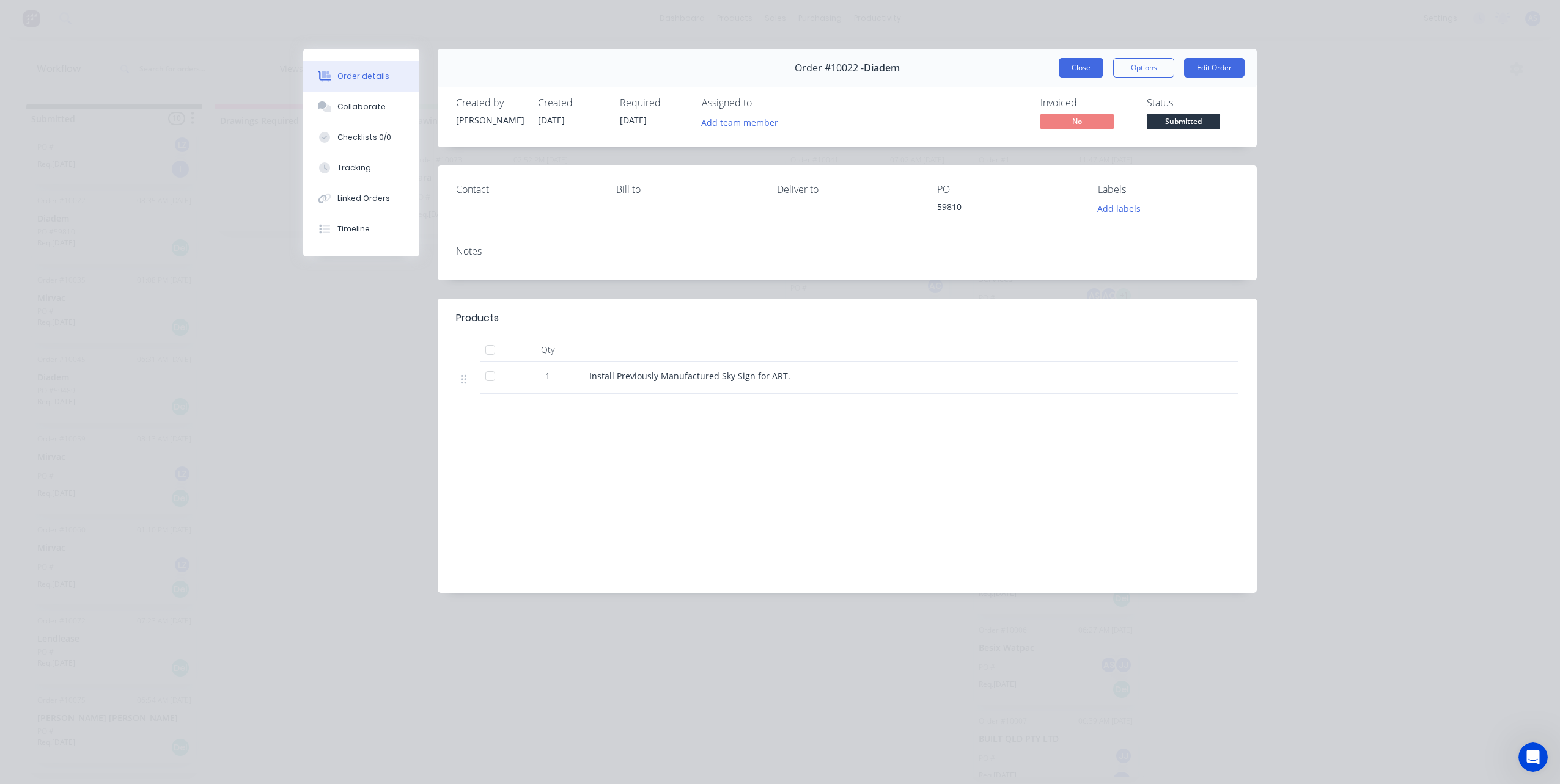
click at [1069, 66] on button "Close" at bounding box center [1081, 68] width 45 height 20
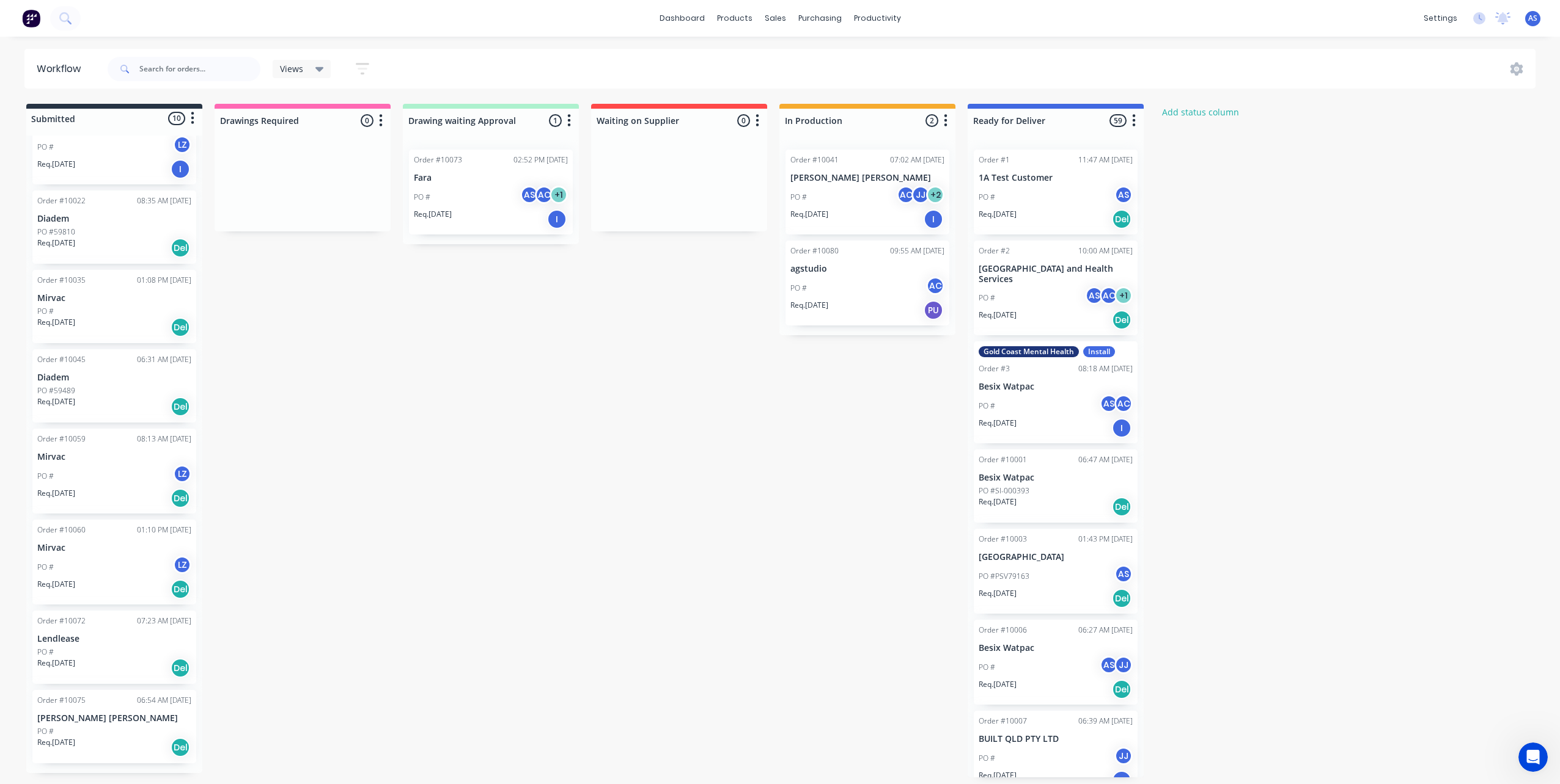
click at [77, 229] on div "PO #59810" at bounding box center [114, 231] width 154 height 11
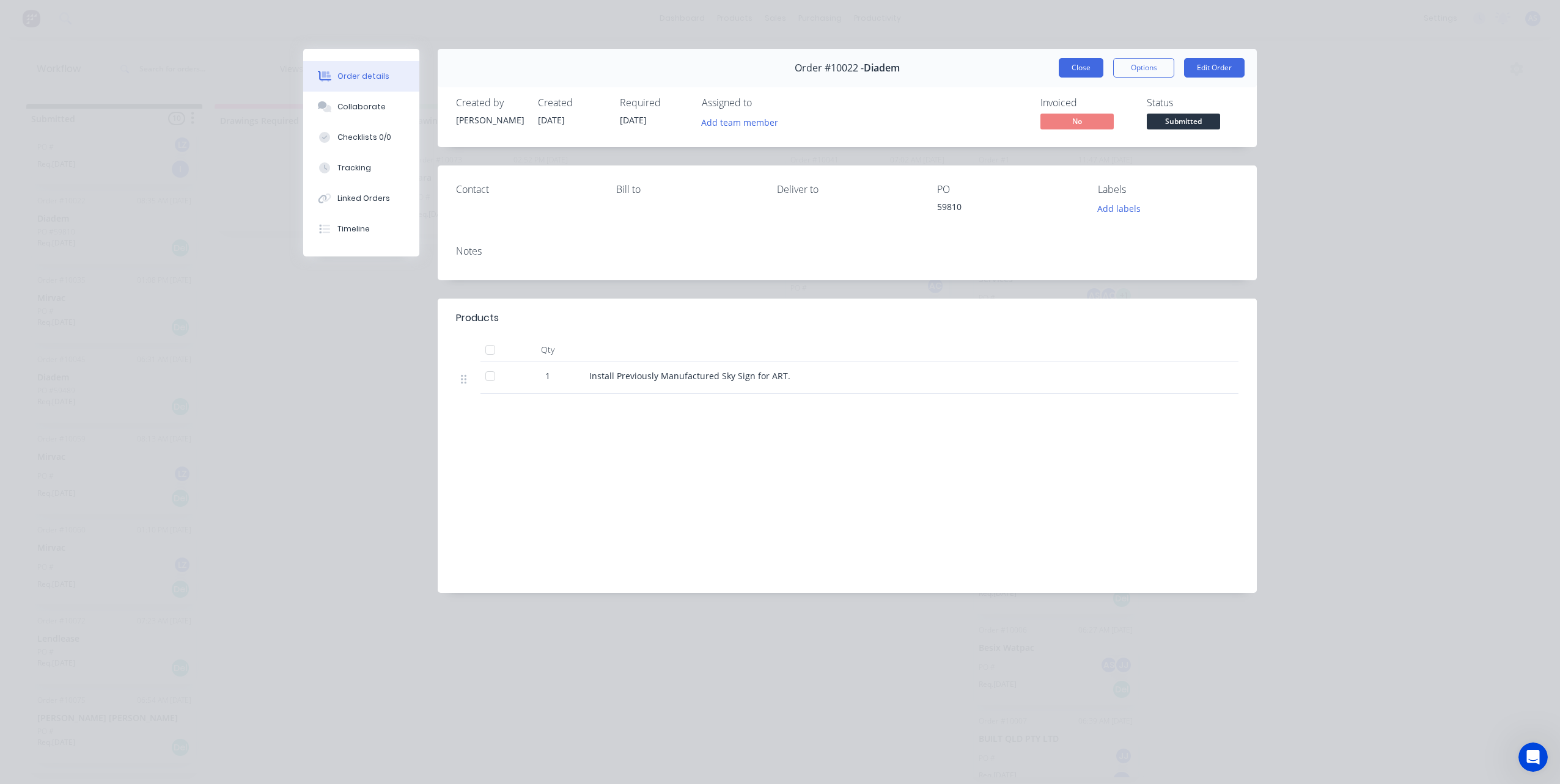
click at [1077, 71] on button "Close" at bounding box center [1081, 68] width 45 height 20
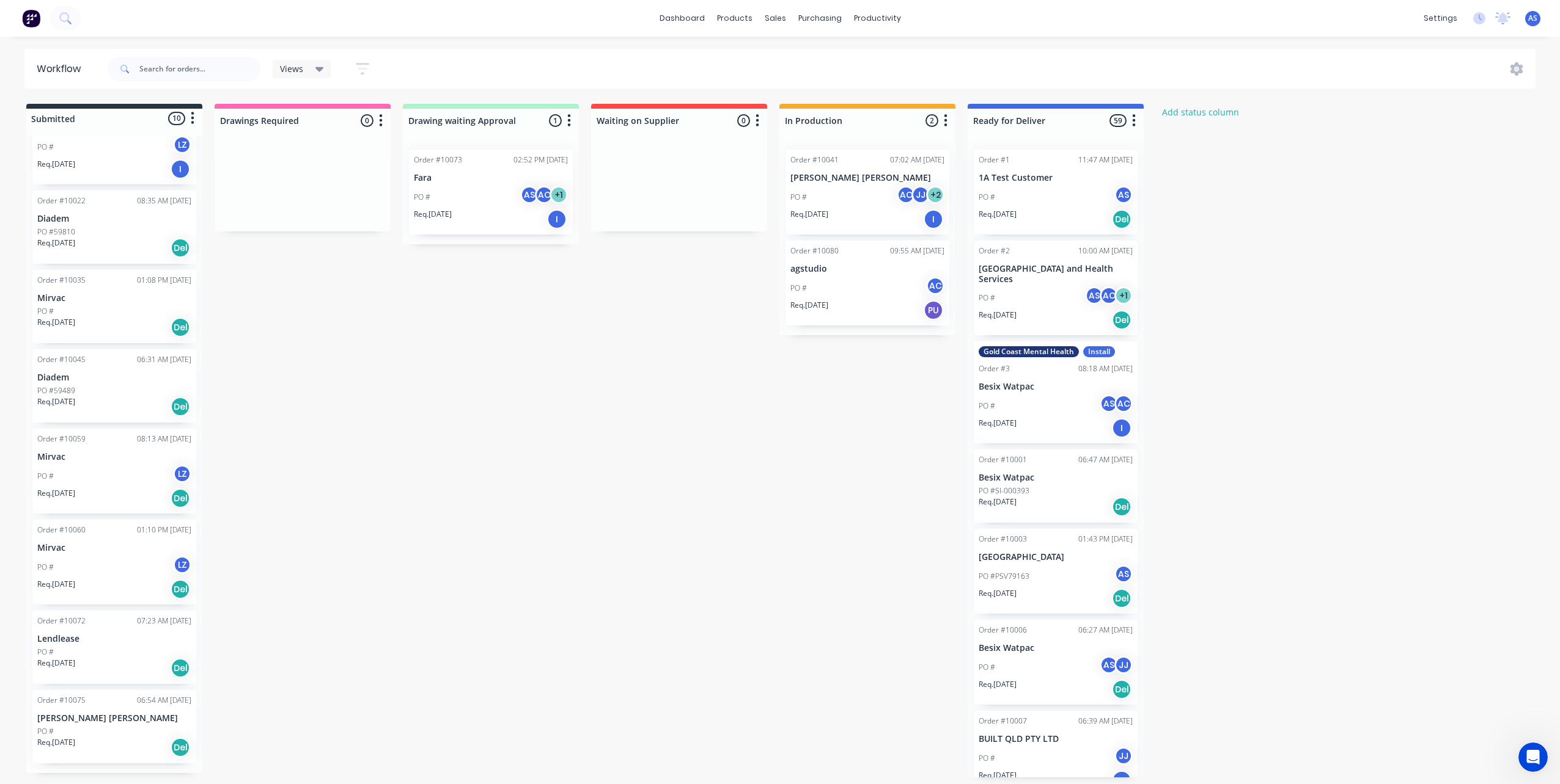
scroll to position [18, 0]
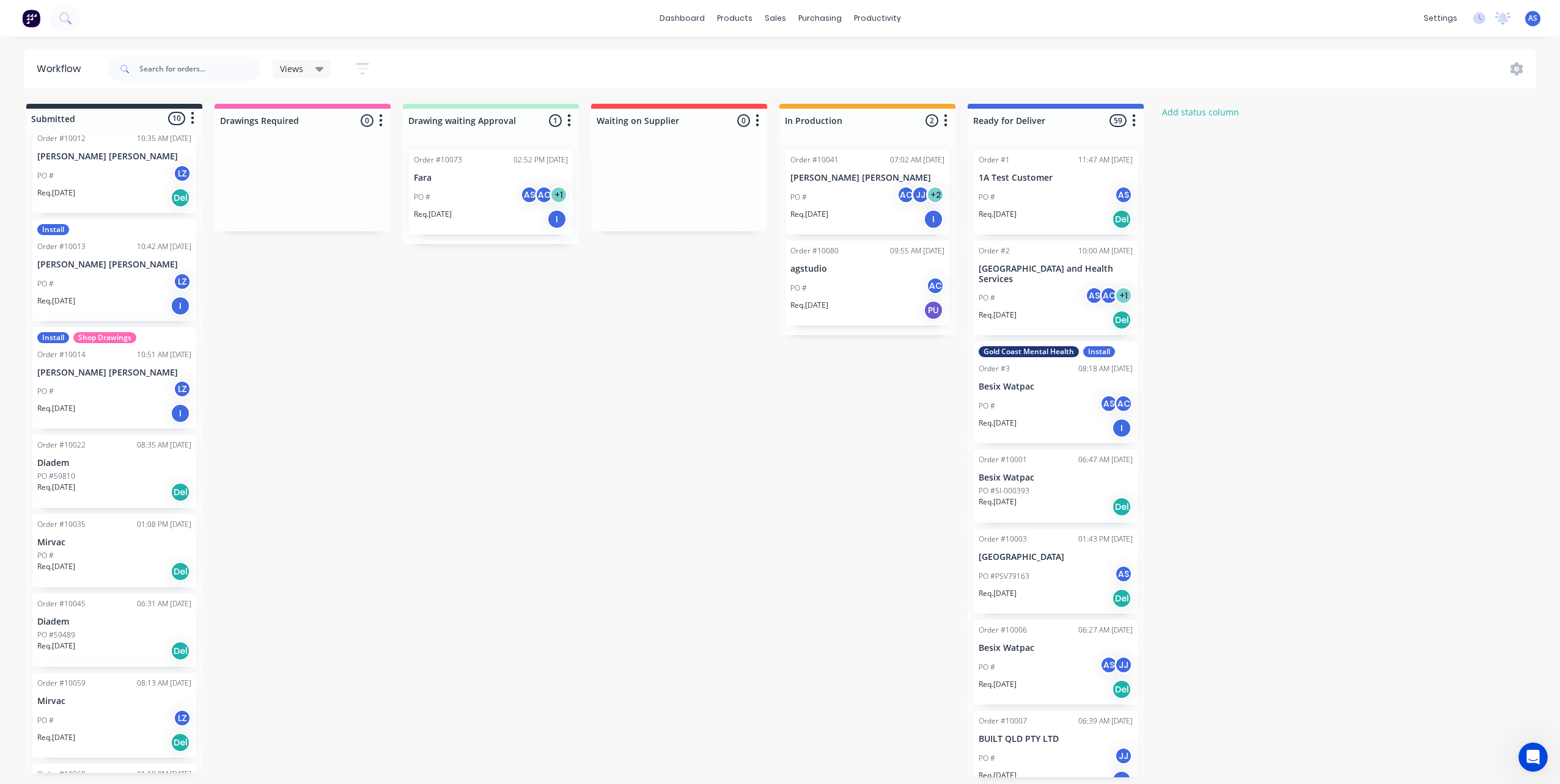
click at [88, 397] on div "PO # LZ" at bounding box center [114, 392] width 154 height 23
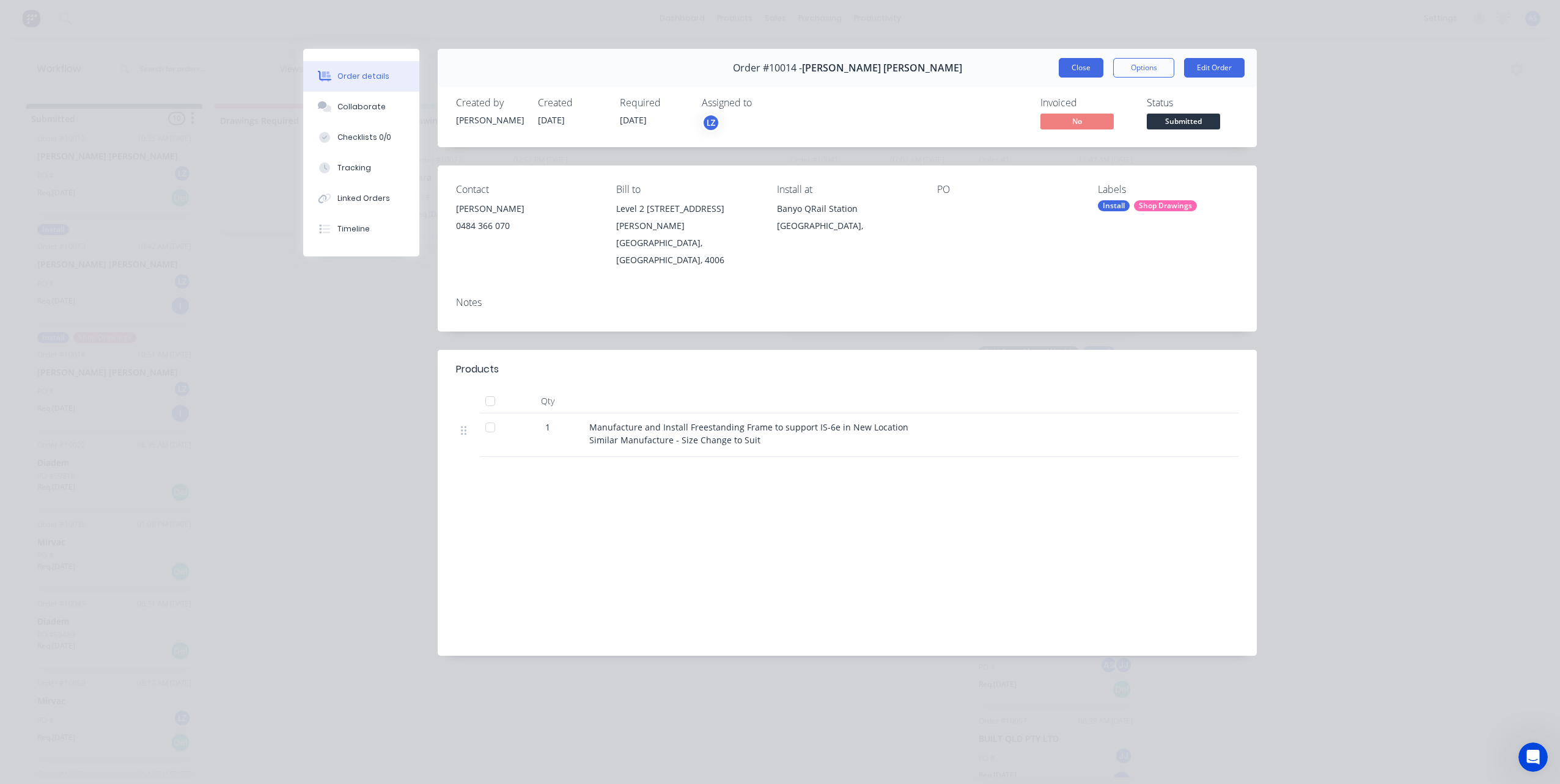
drag, startPoint x: 1069, startPoint y: 64, endPoint x: 1048, endPoint y: 81, distance: 27.0
click at [1069, 65] on button "Close" at bounding box center [1081, 68] width 45 height 20
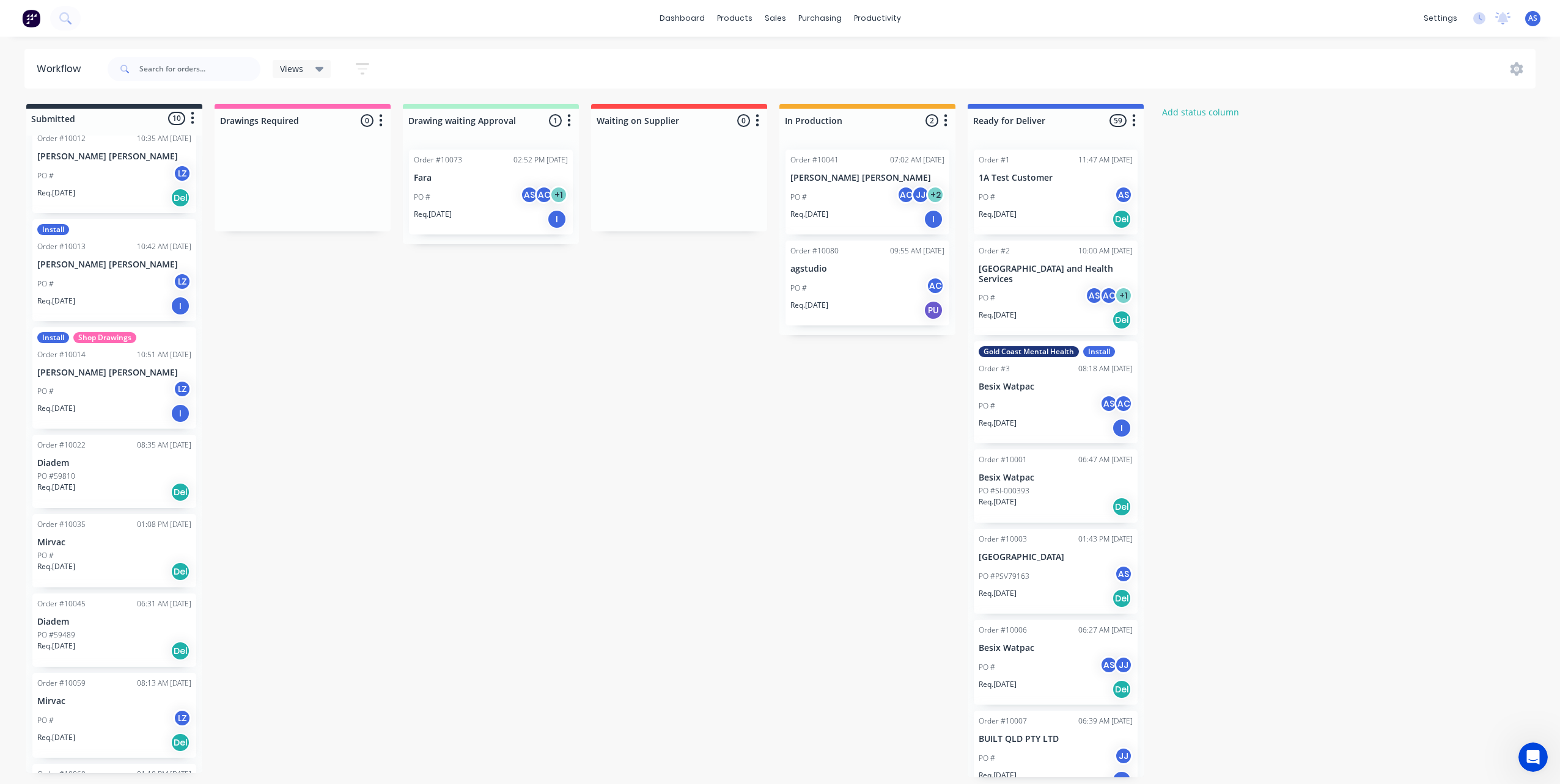
click at [79, 272] on div "PO # LZ" at bounding box center [114, 284] width 154 height 23
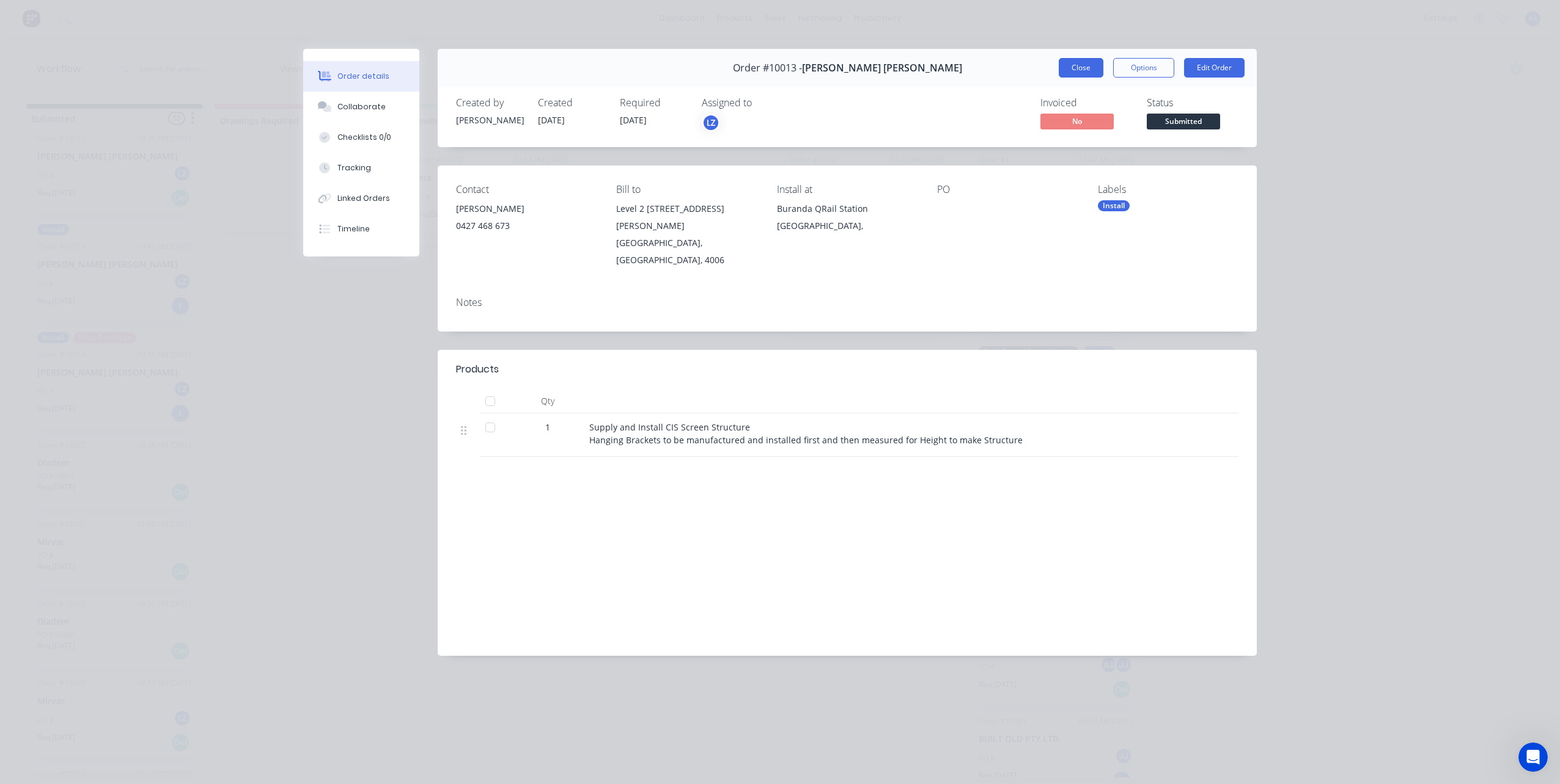
click at [1080, 65] on button "Close" at bounding box center [1081, 68] width 45 height 20
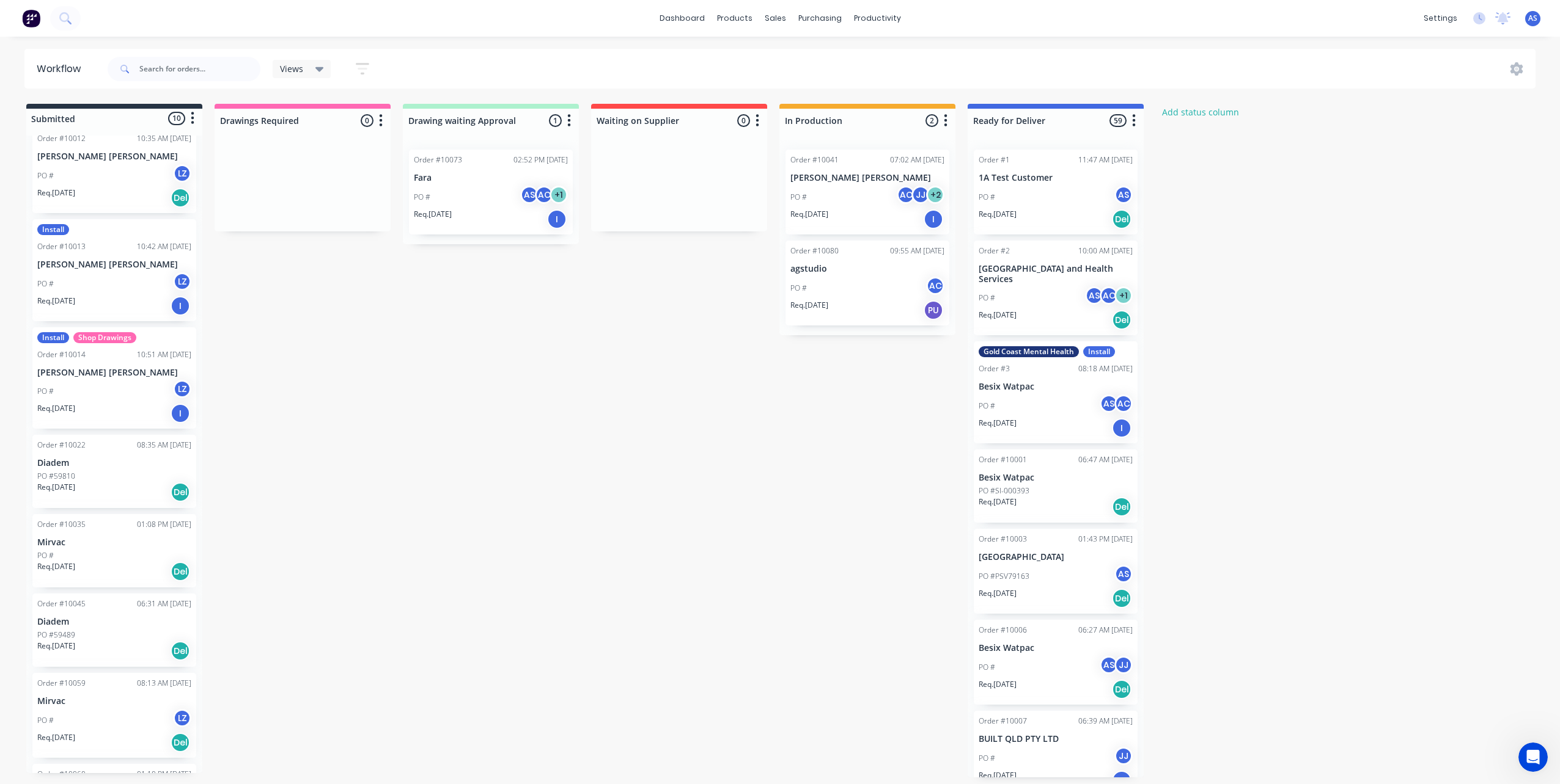
click at [121, 195] on div "Req. [DATE] Del" at bounding box center [114, 197] width 154 height 20
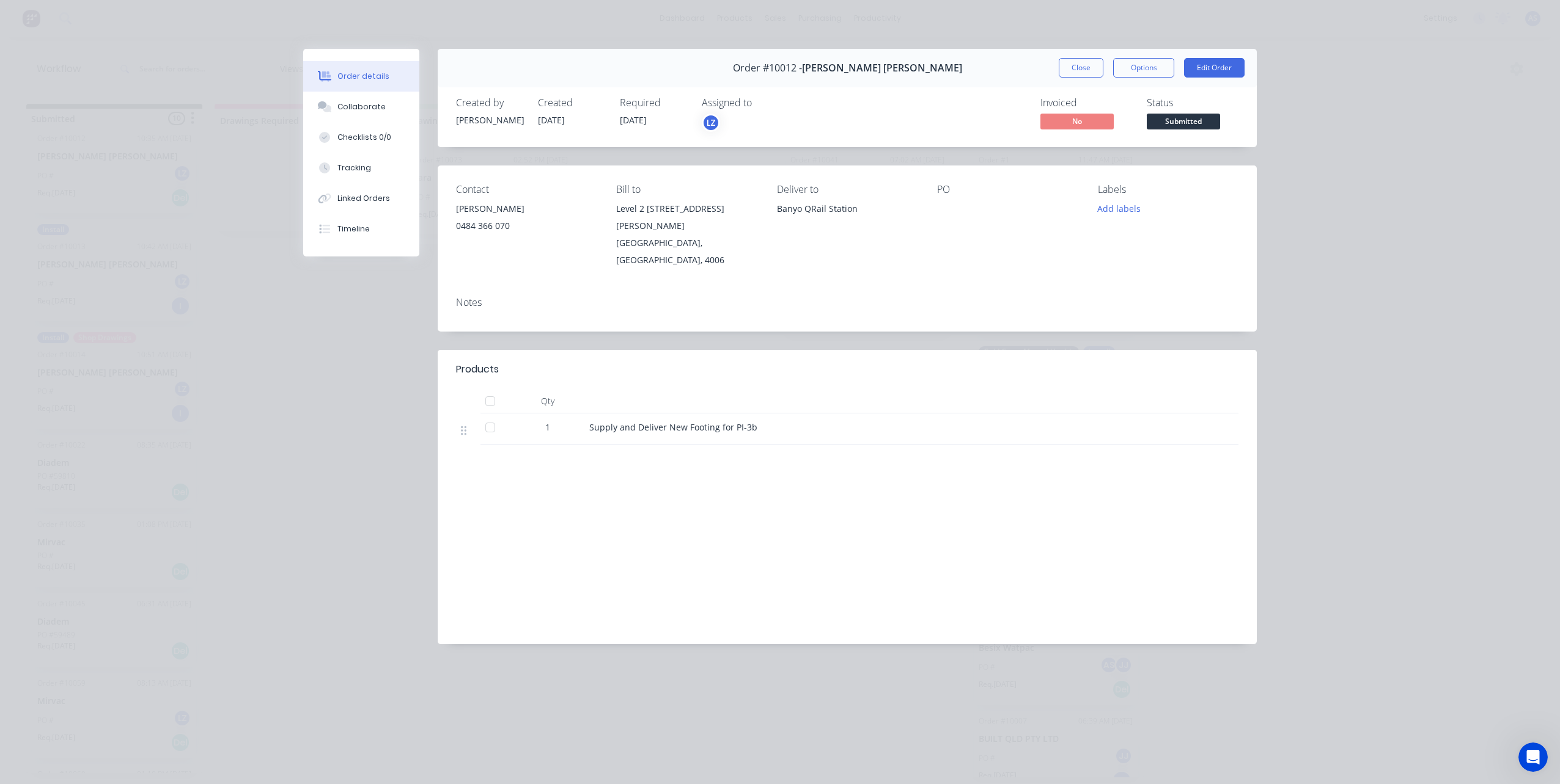
click at [1065, 69] on button "Close" at bounding box center [1081, 68] width 45 height 20
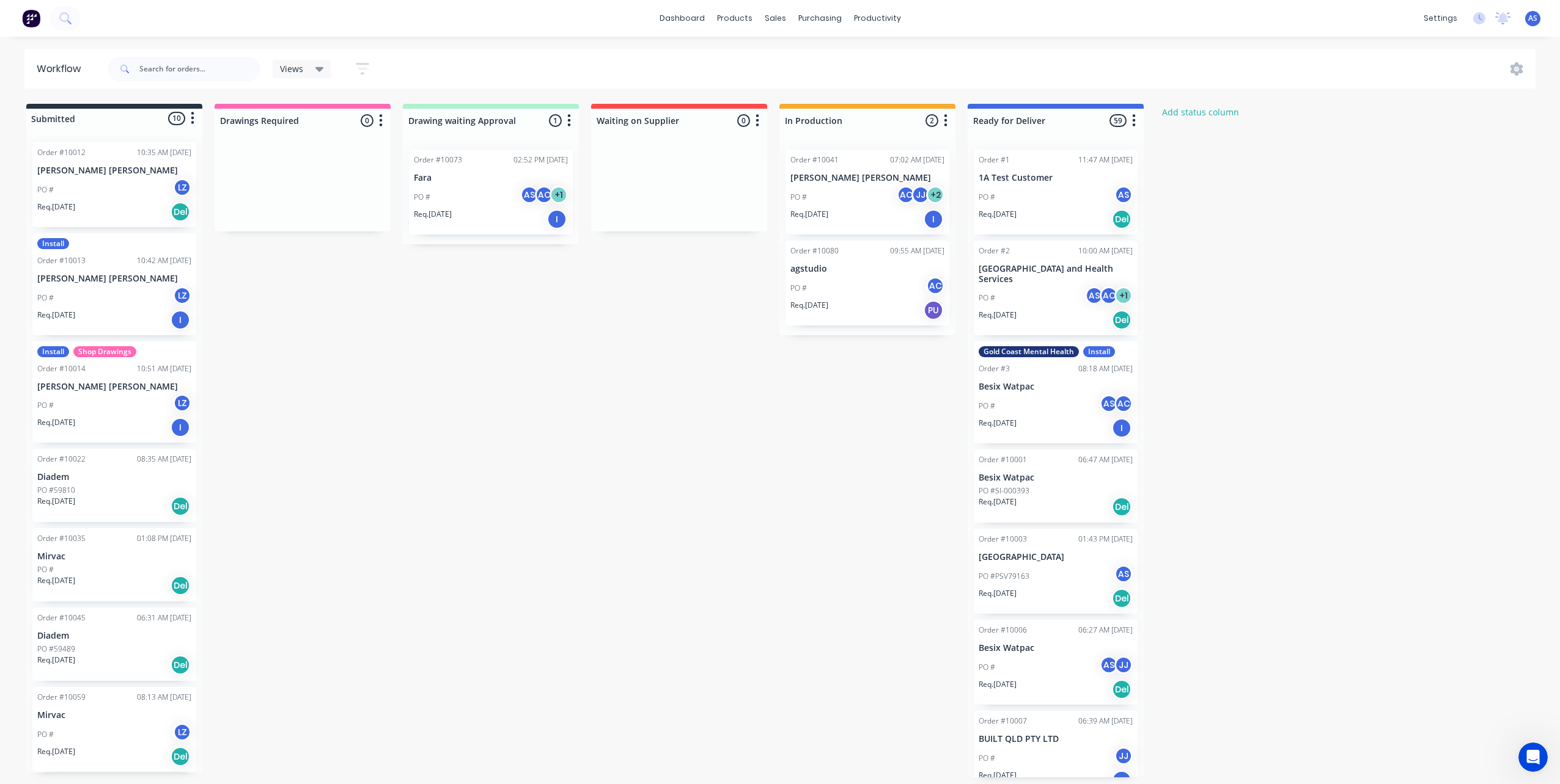
scroll to position [0, 0]
click at [105, 173] on p "[PERSON_NAME] [PERSON_NAME]" at bounding box center [114, 174] width 154 height 11
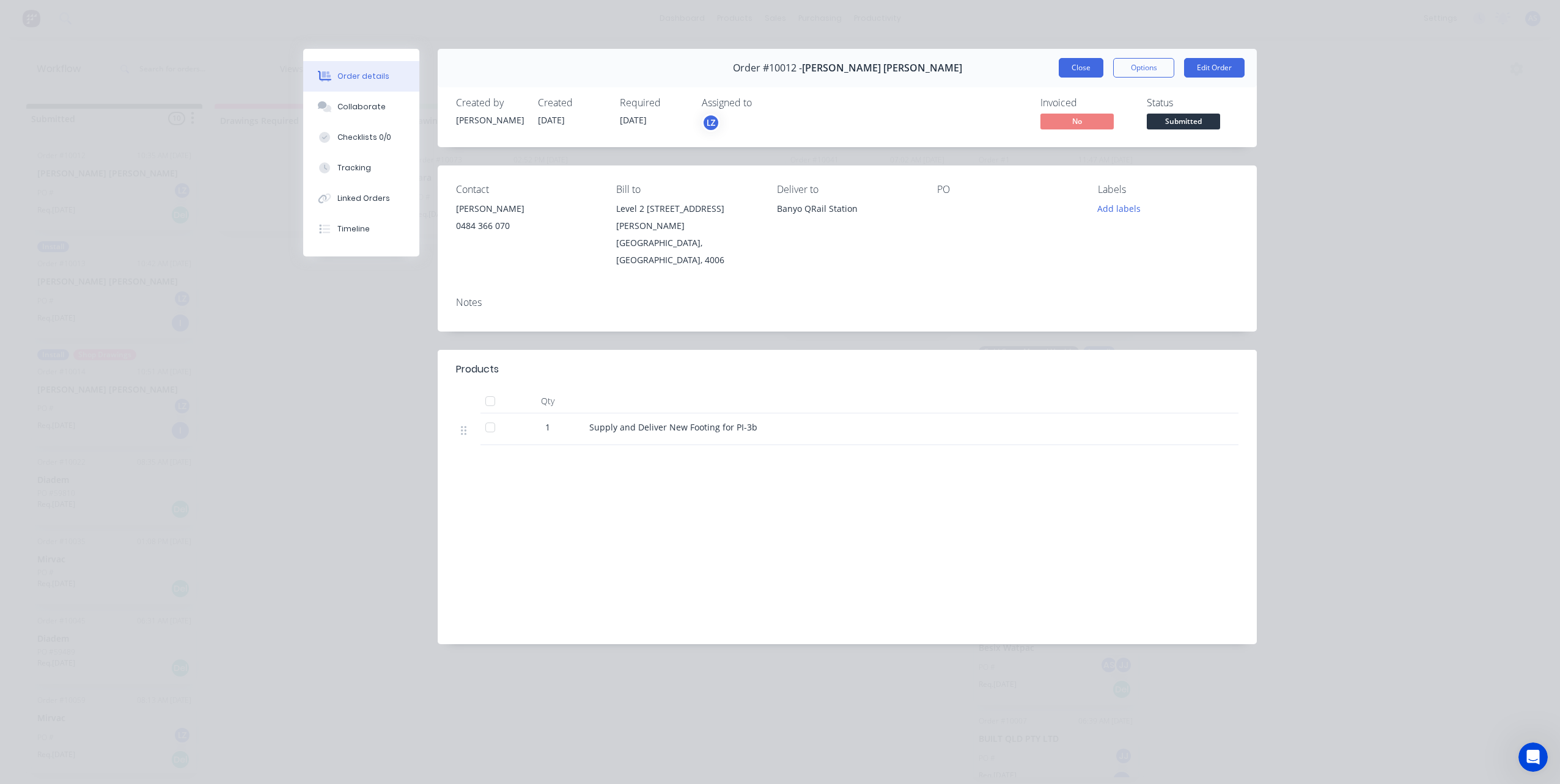
click at [1075, 64] on button "Close" at bounding box center [1081, 68] width 45 height 20
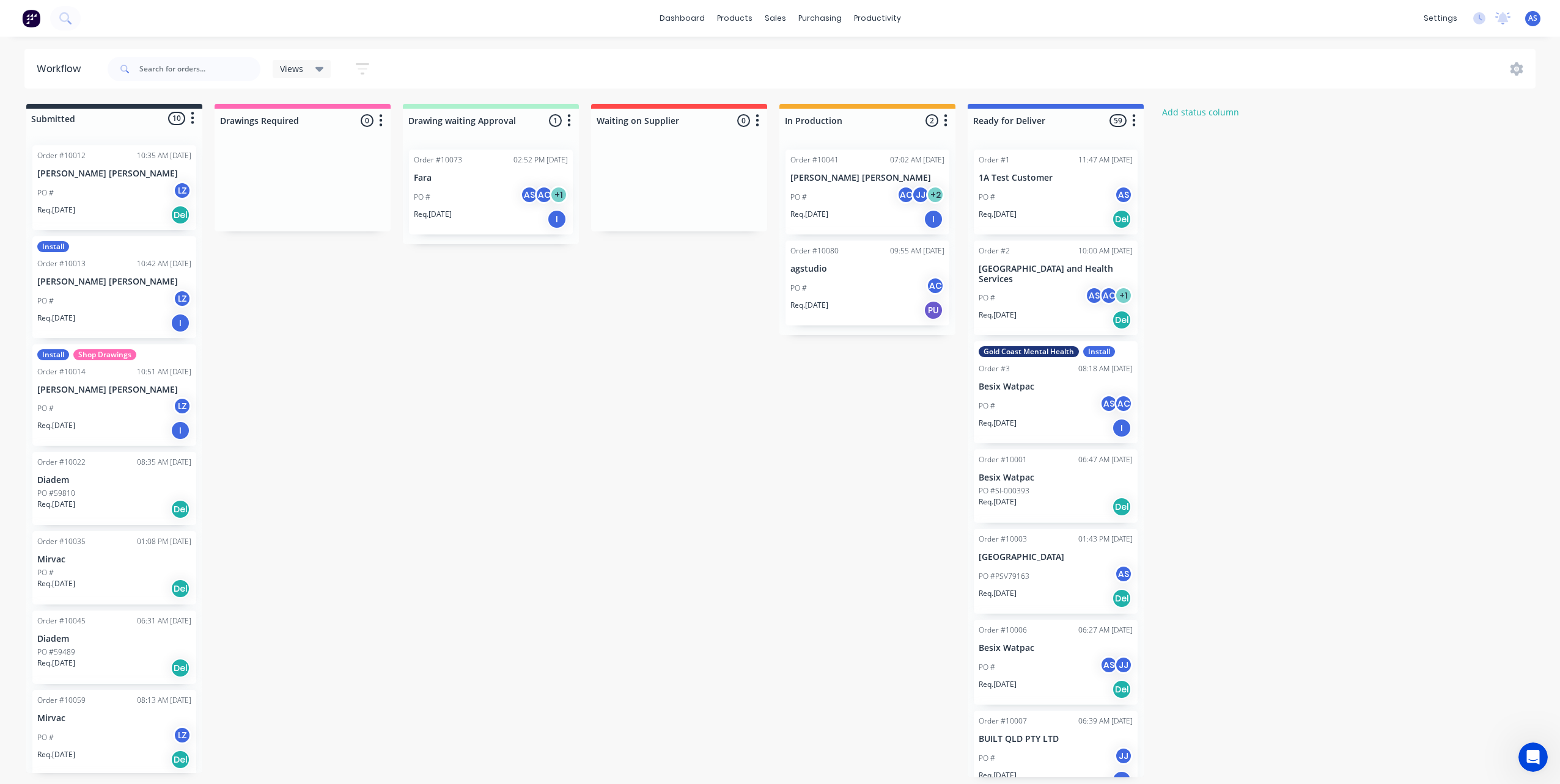
click at [849, 197] on div "PO # AC JJ + 2" at bounding box center [867, 197] width 154 height 23
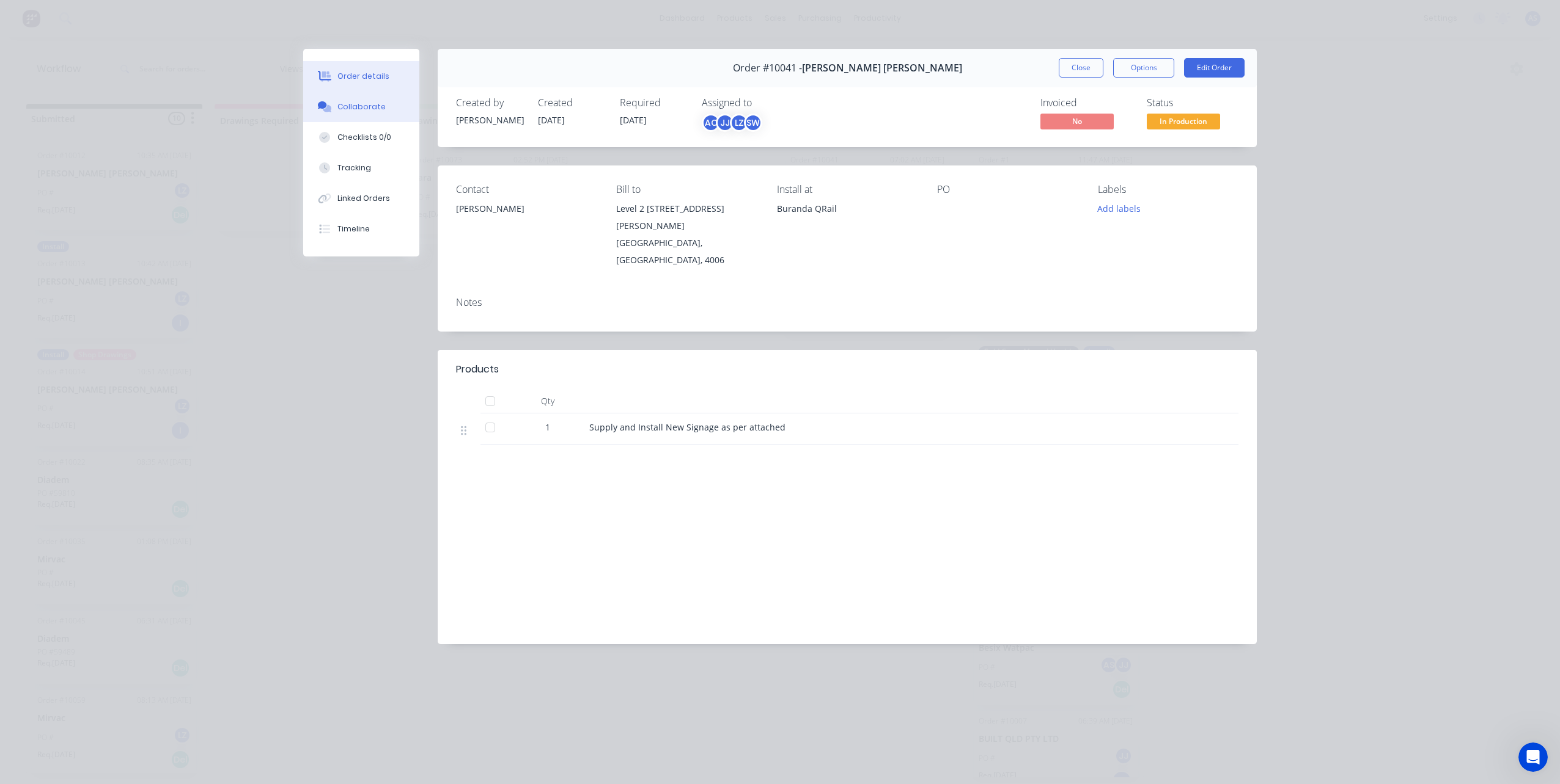
click at [340, 102] on div "Collaborate" at bounding box center [361, 106] width 48 height 11
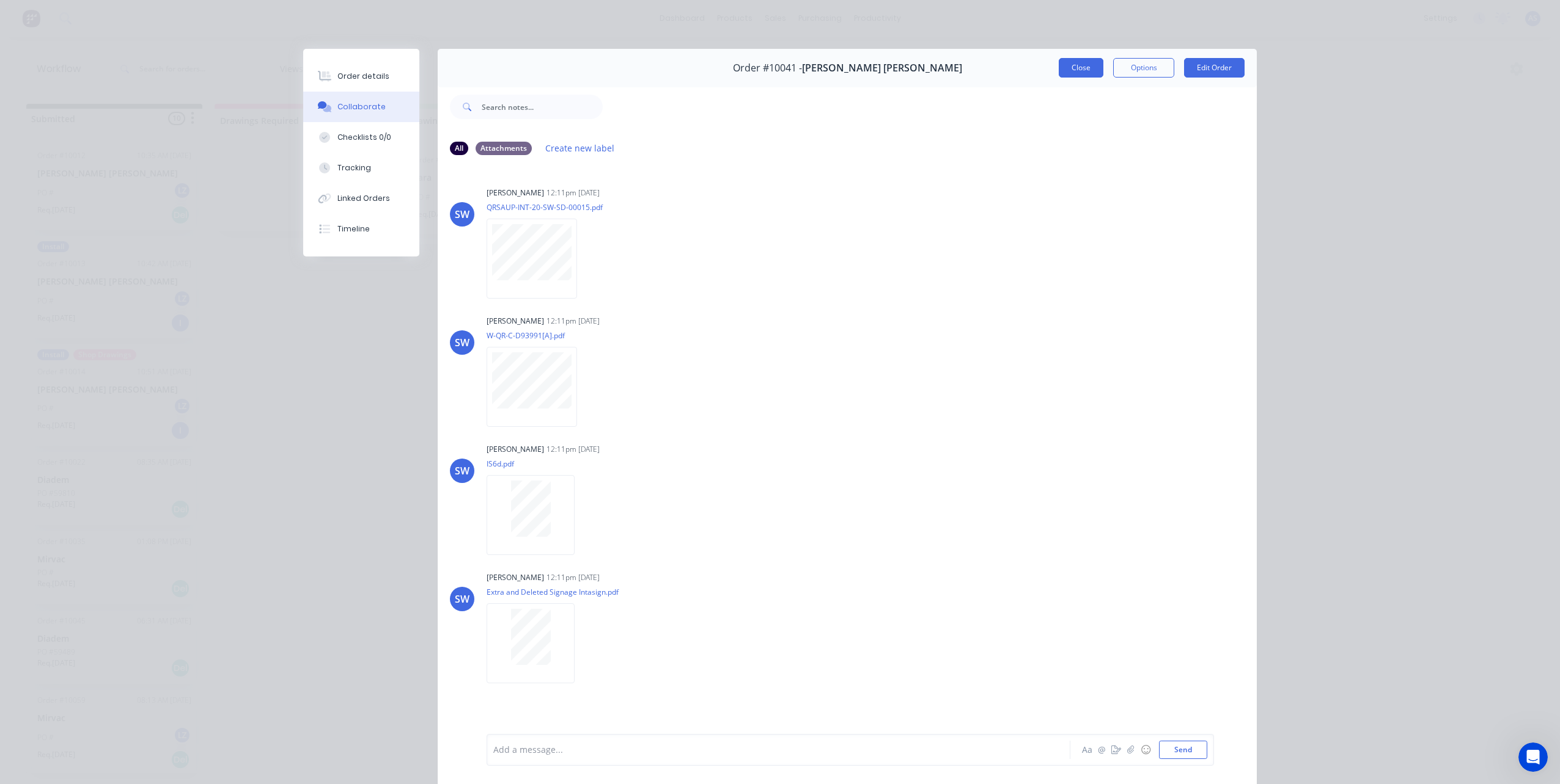
click at [1075, 73] on button "Close" at bounding box center [1081, 68] width 45 height 20
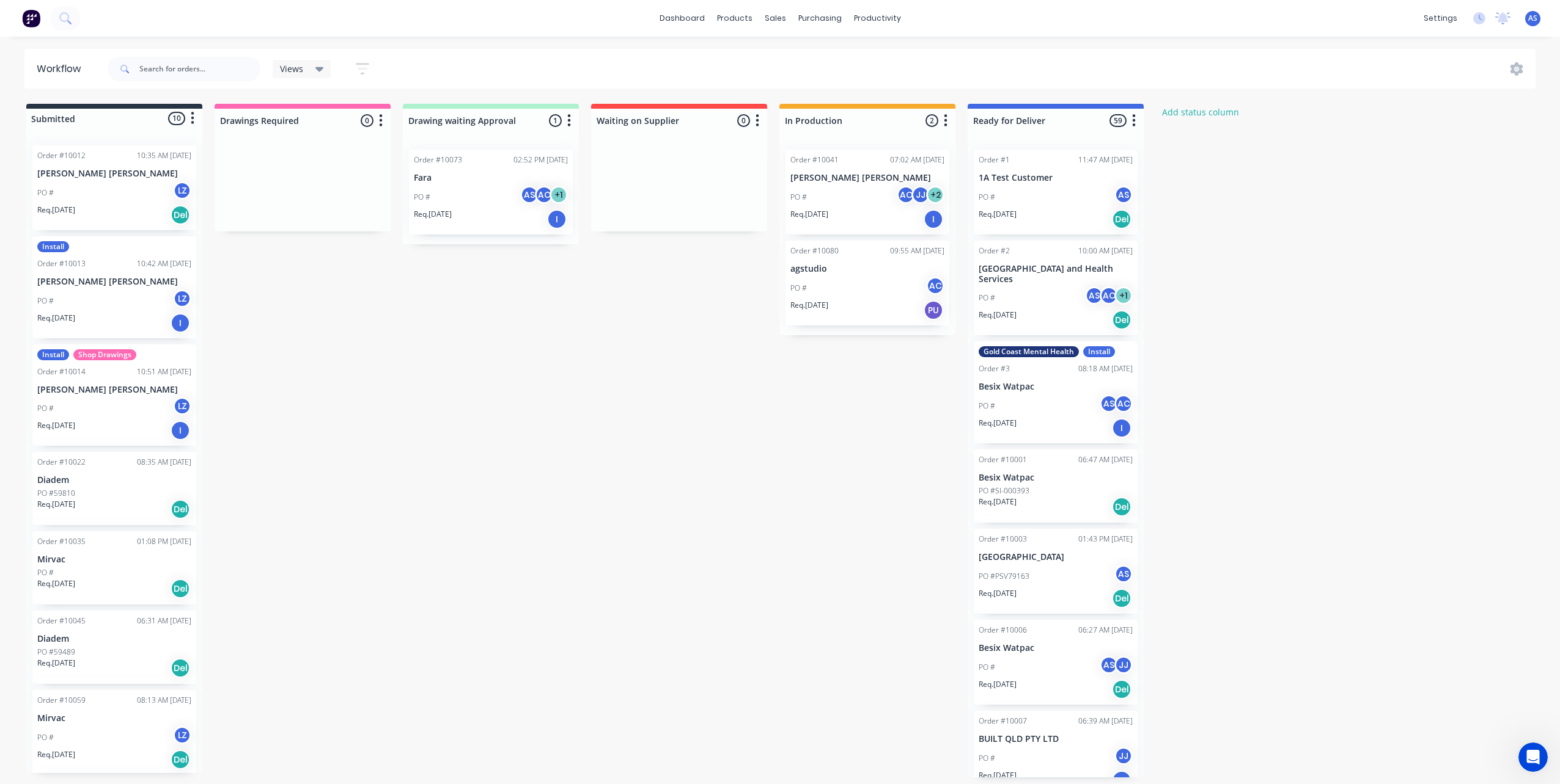
click at [834, 284] on div "PO # AC" at bounding box center [867, 289] width 154 height 23
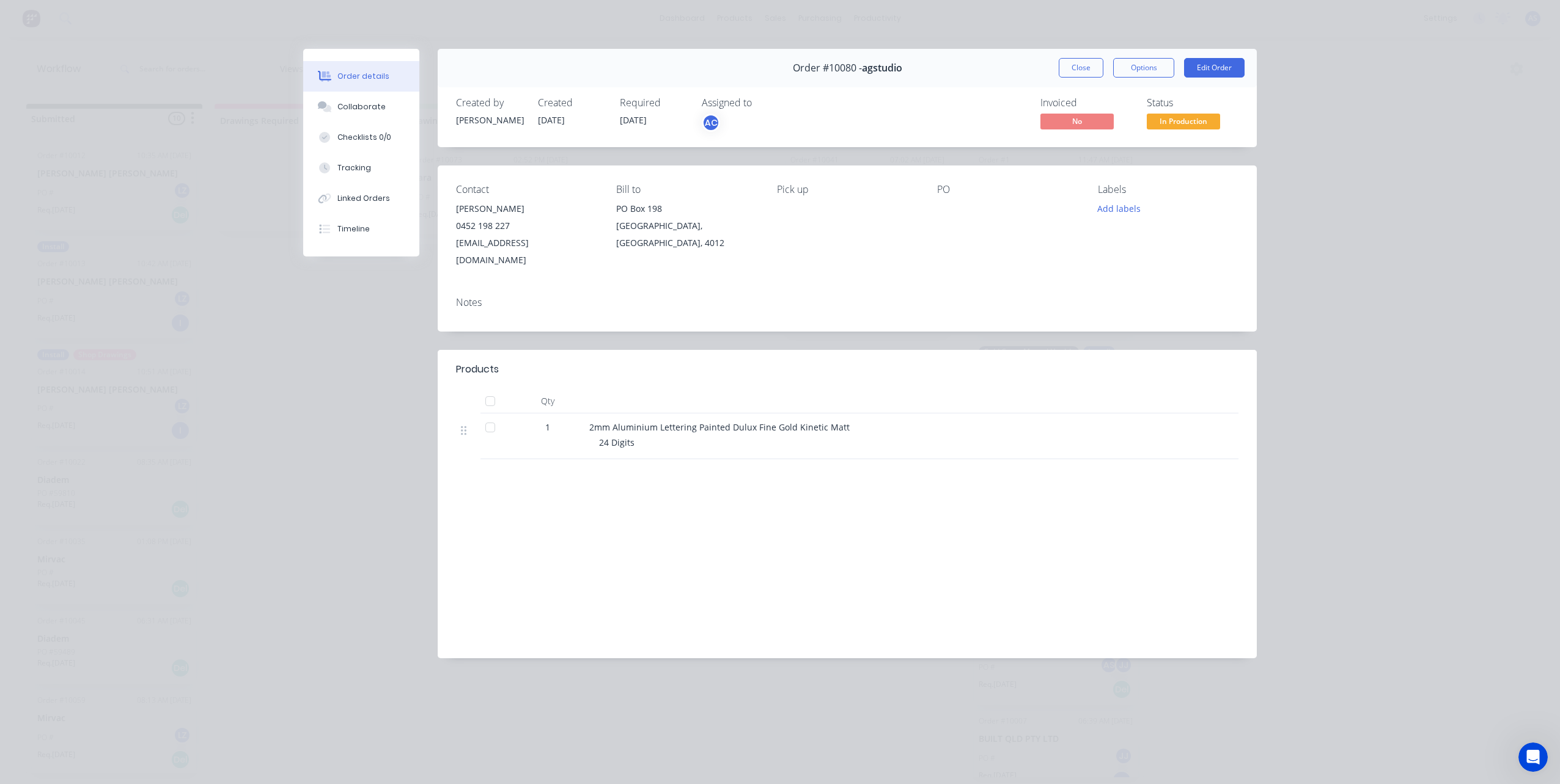
click at [1081, 59] on button "Close" at bounding box center [1081, 68] width 45 height 20
